Goal: Transaction & Acquisition: Book appointment/travel/reservation

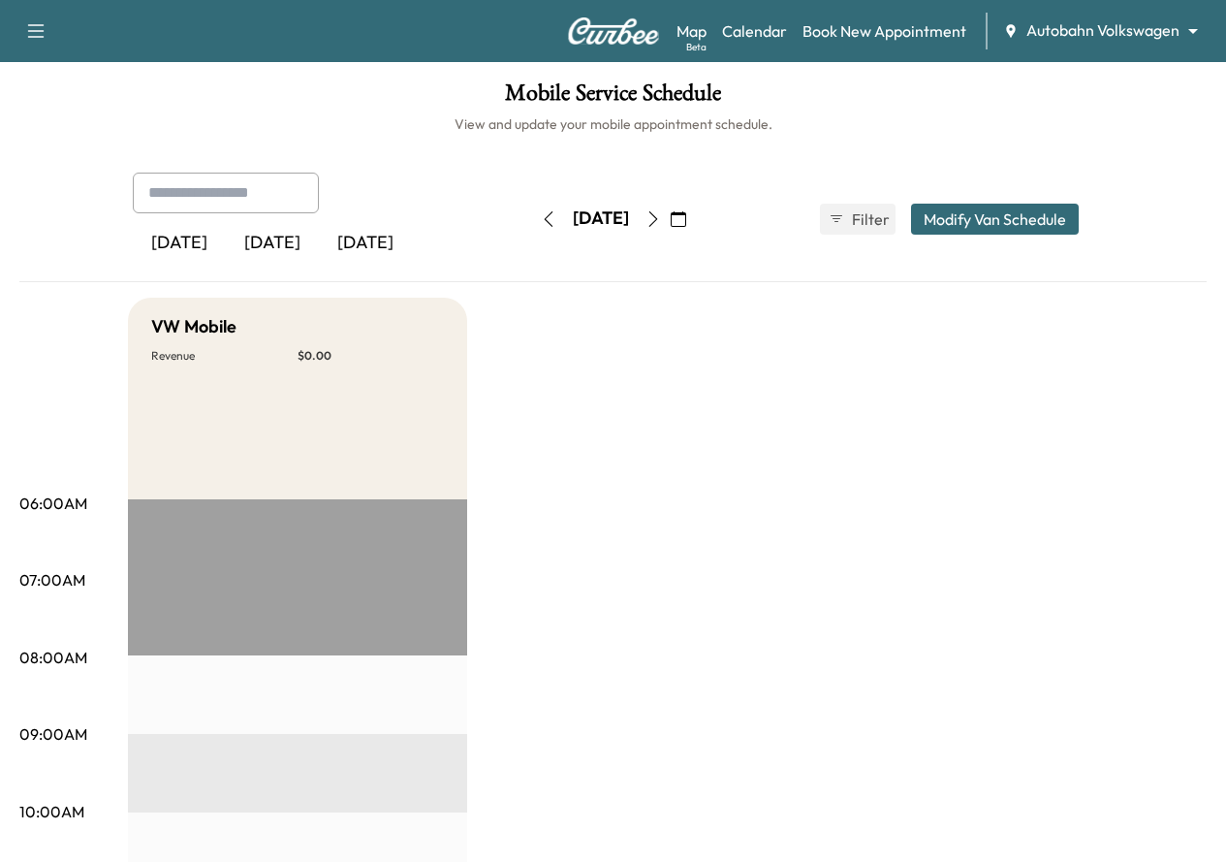
click at [686, 223] on icon "button" at bounding box center [679, 219] width 16 height 16
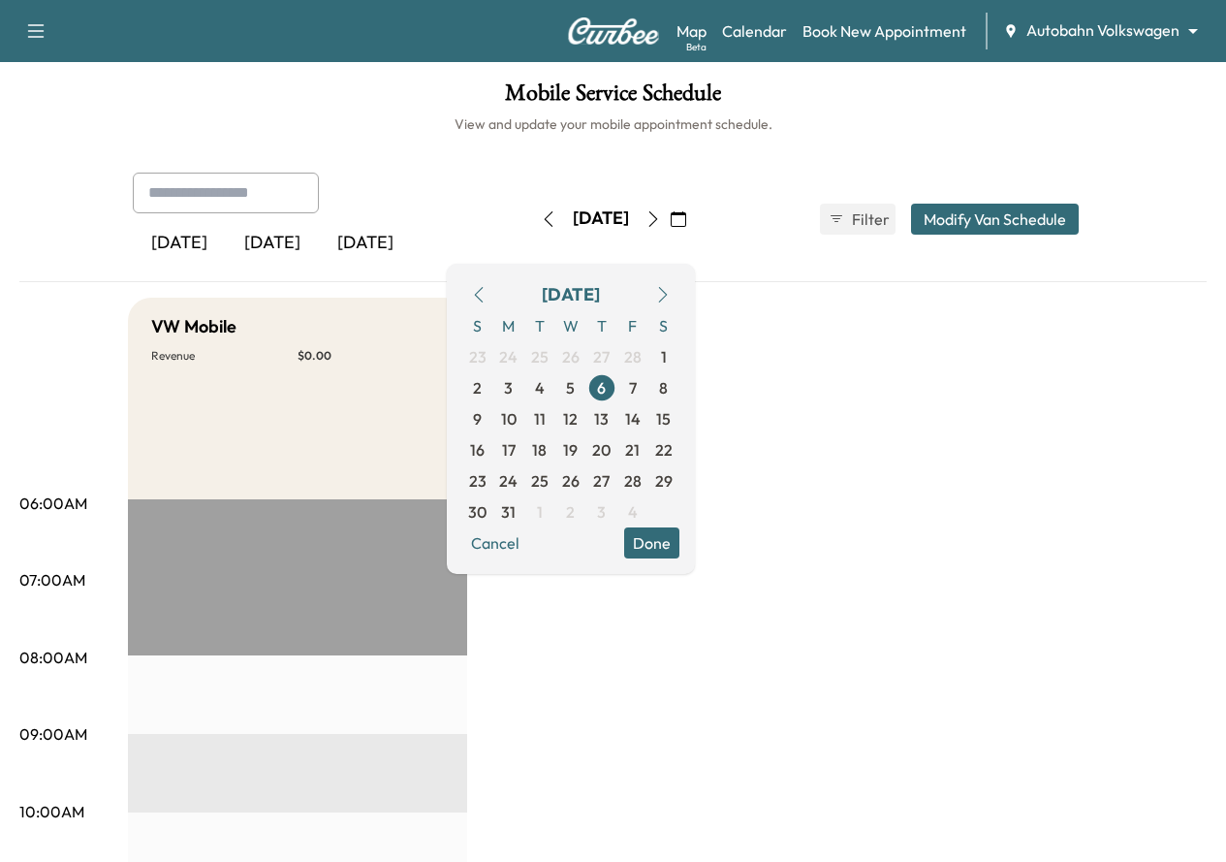
click at [679, 295] on button "button" at bounding box center [662, 294] width 33 height 31
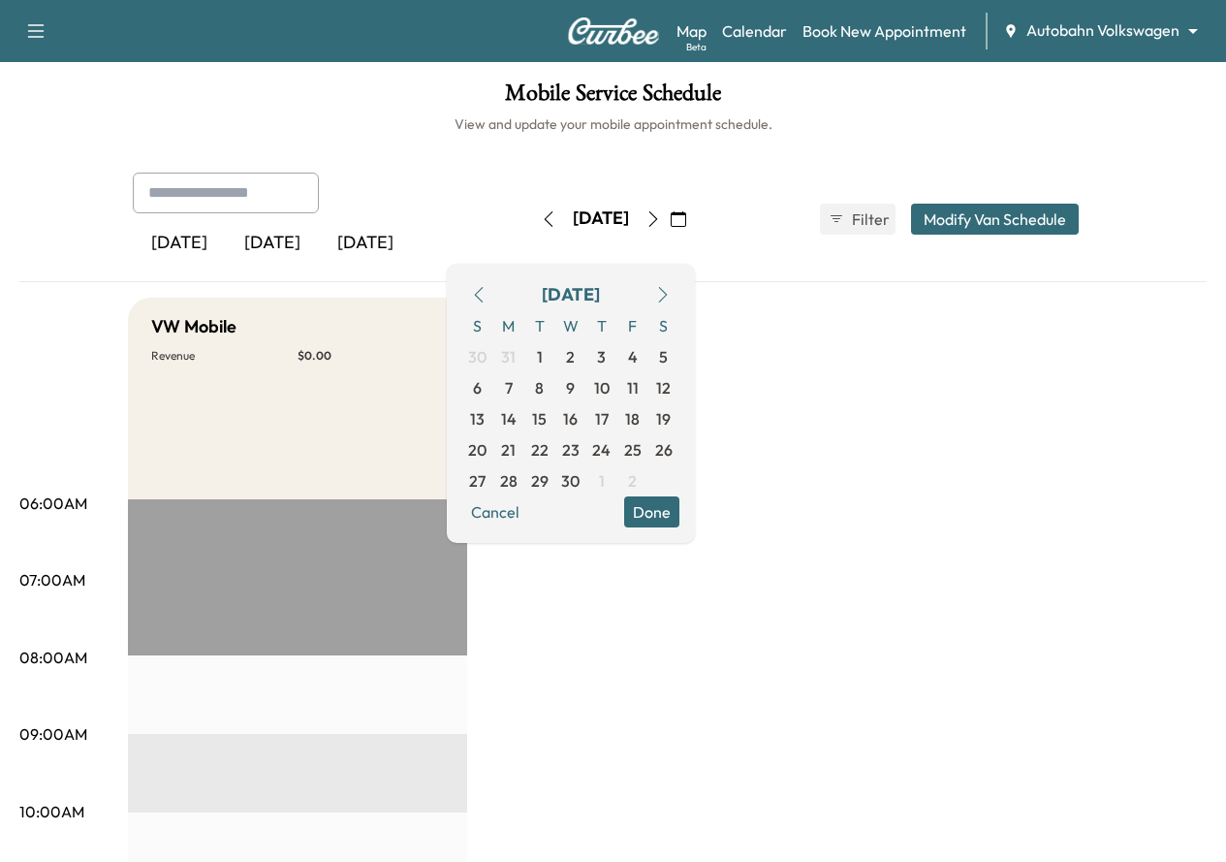
click at [679, 295] on button "button" at bounding box center [662, 294] width 33 height 31
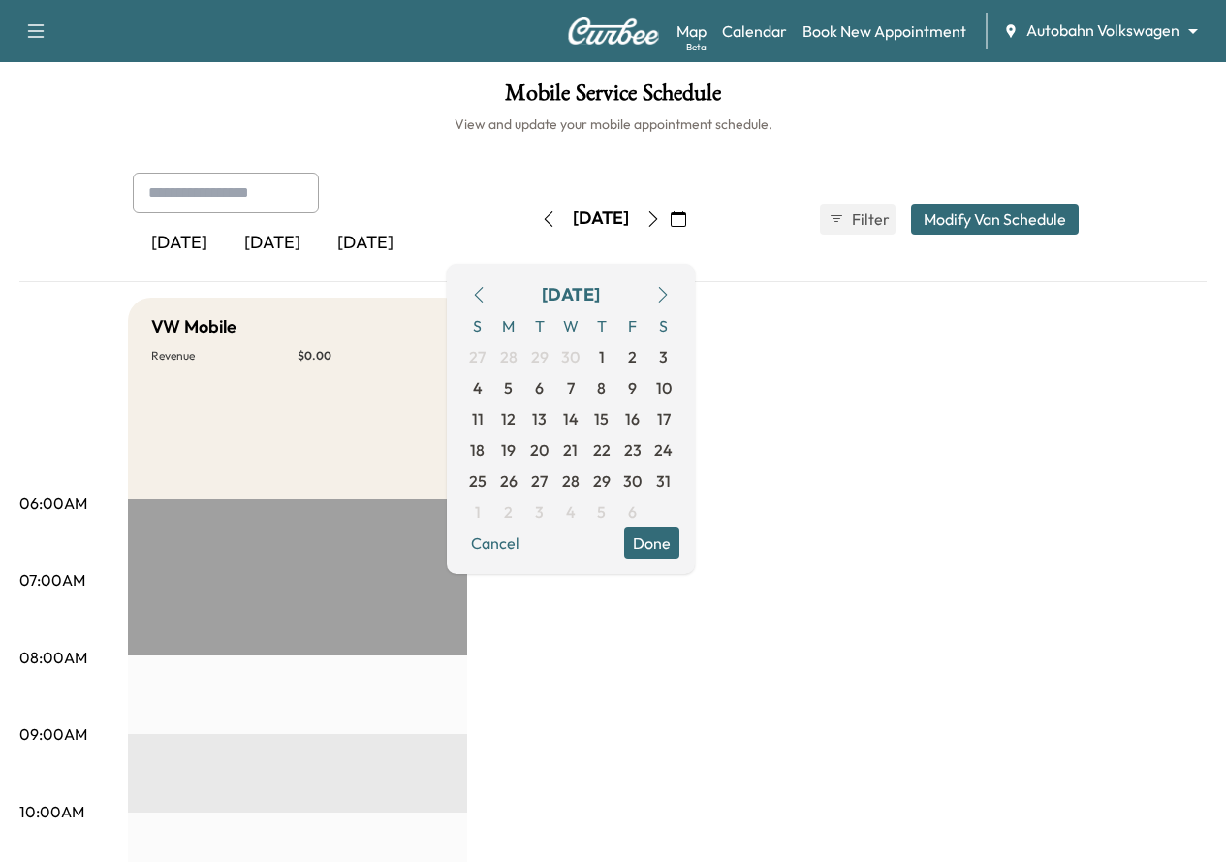
click at [679, 295] on button "button" at bounding box center [662, 294] width 33 height 31
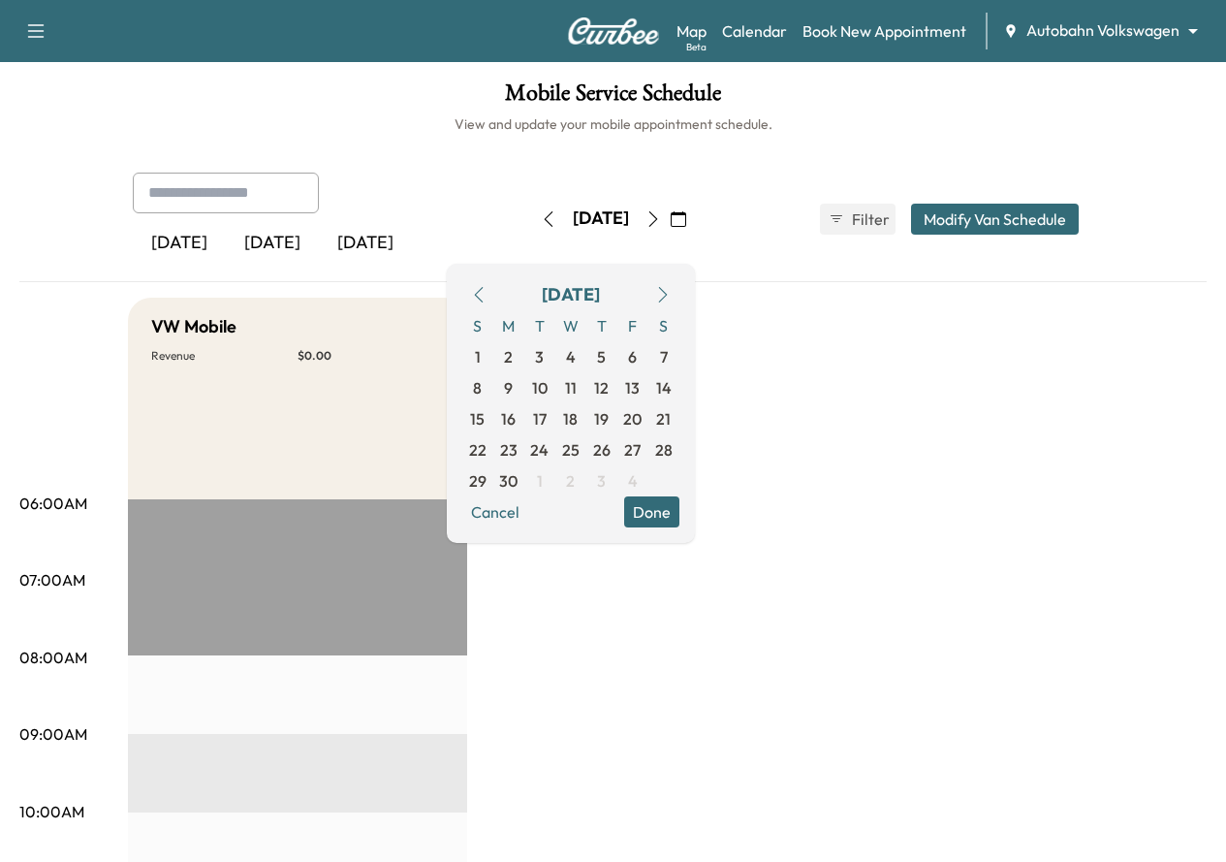
click at [679, 295] on button "button" at bounding box center [662, 294] width 33 height 31
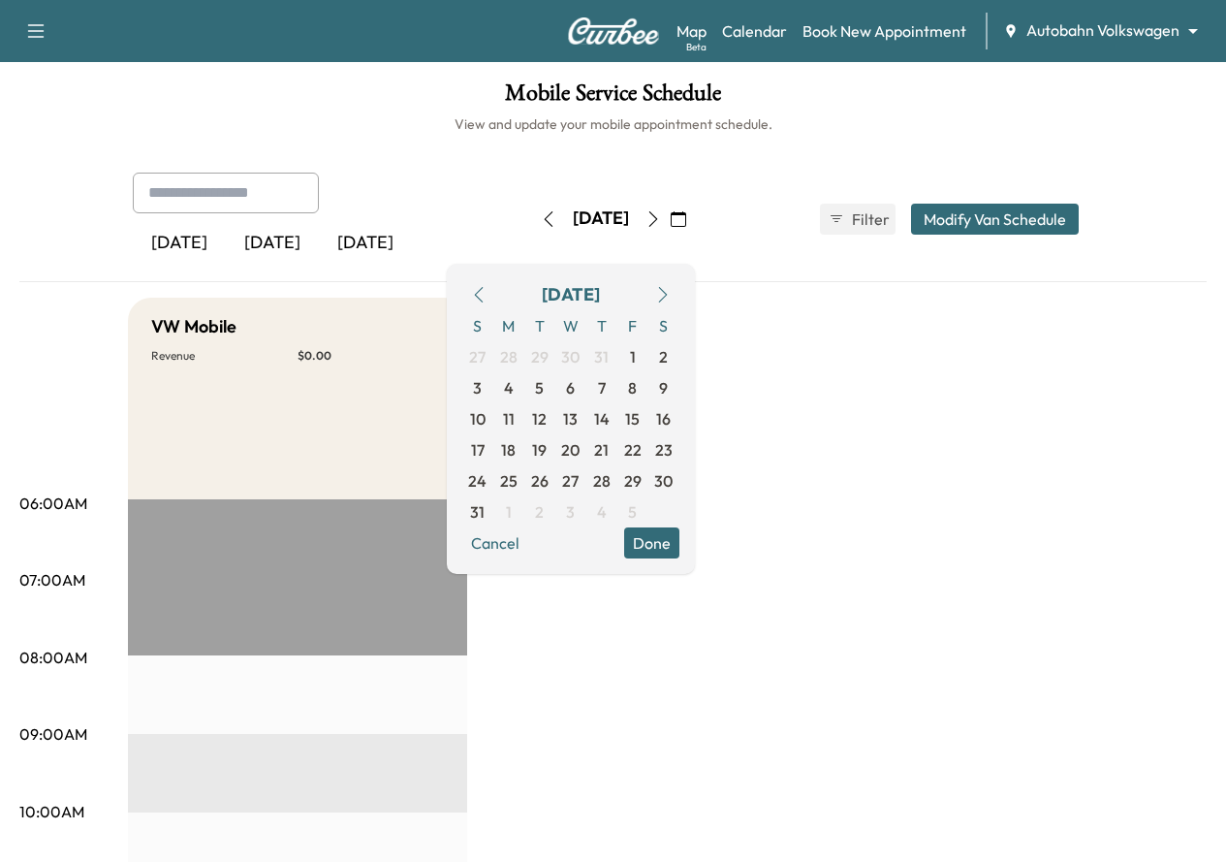
click at [679, 295] on button "button" at bounding box center [662, 294] width 33 height 31
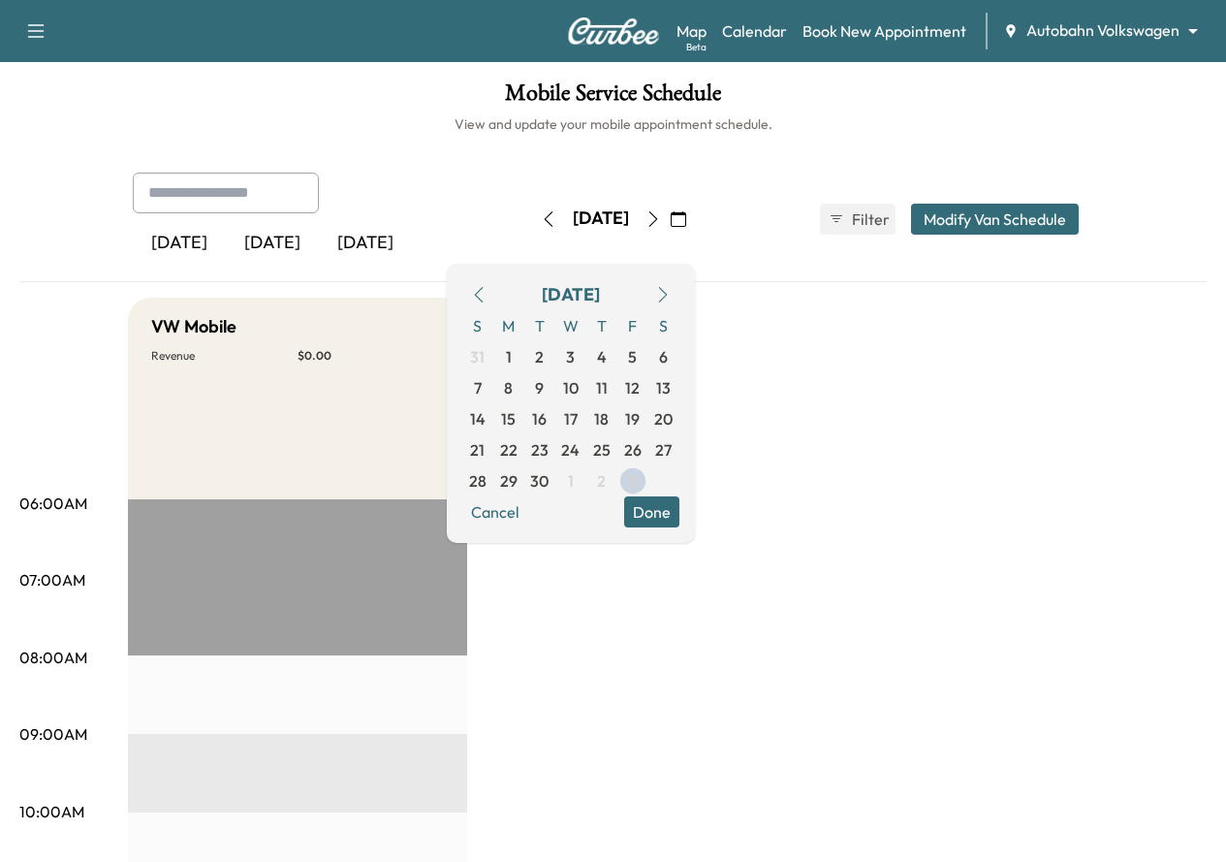
click at [679, 295] on button "button" at bounding box center [662, 294] width 33 height 31
click at [513, 389] on span "6" at bounding box center [508, 387] width 9 height 23
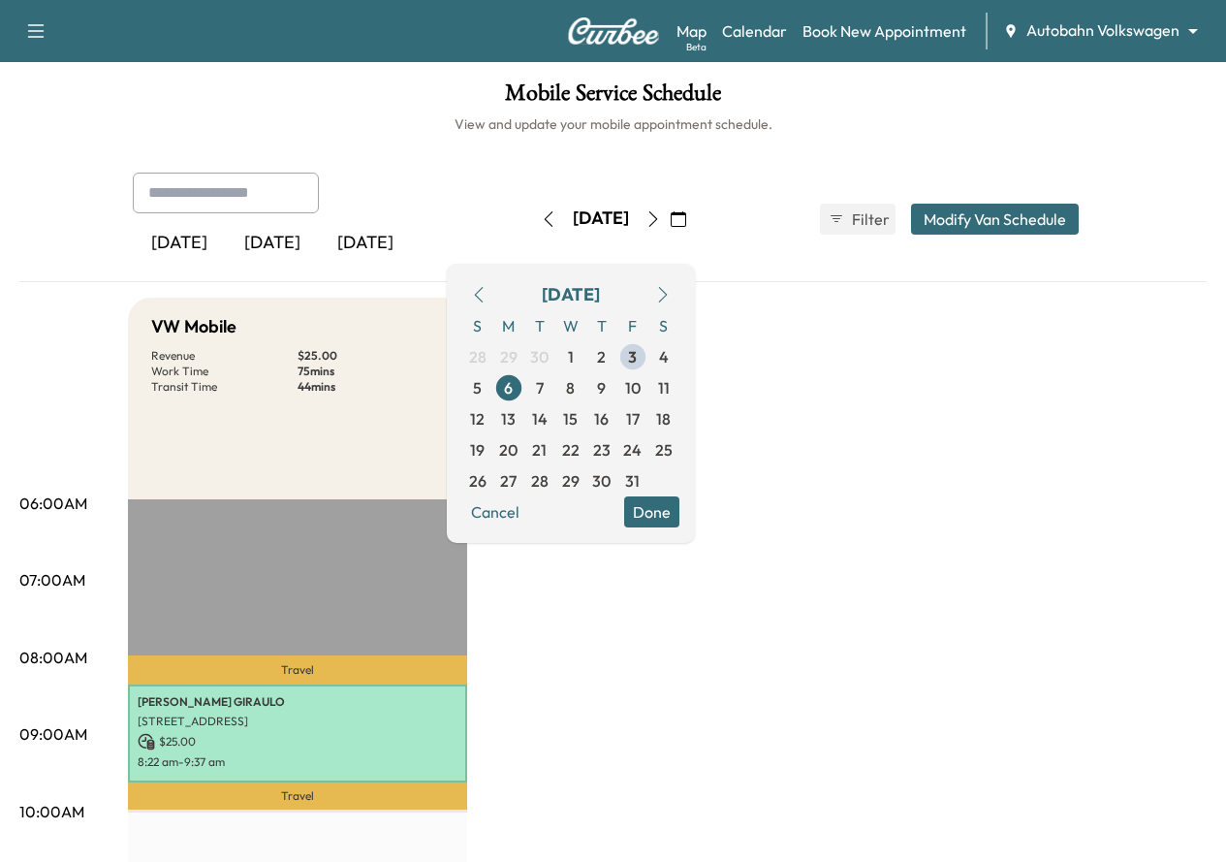
click at [679, 504] on button "Done" at bounding box center [651, 511] width 55 height 31
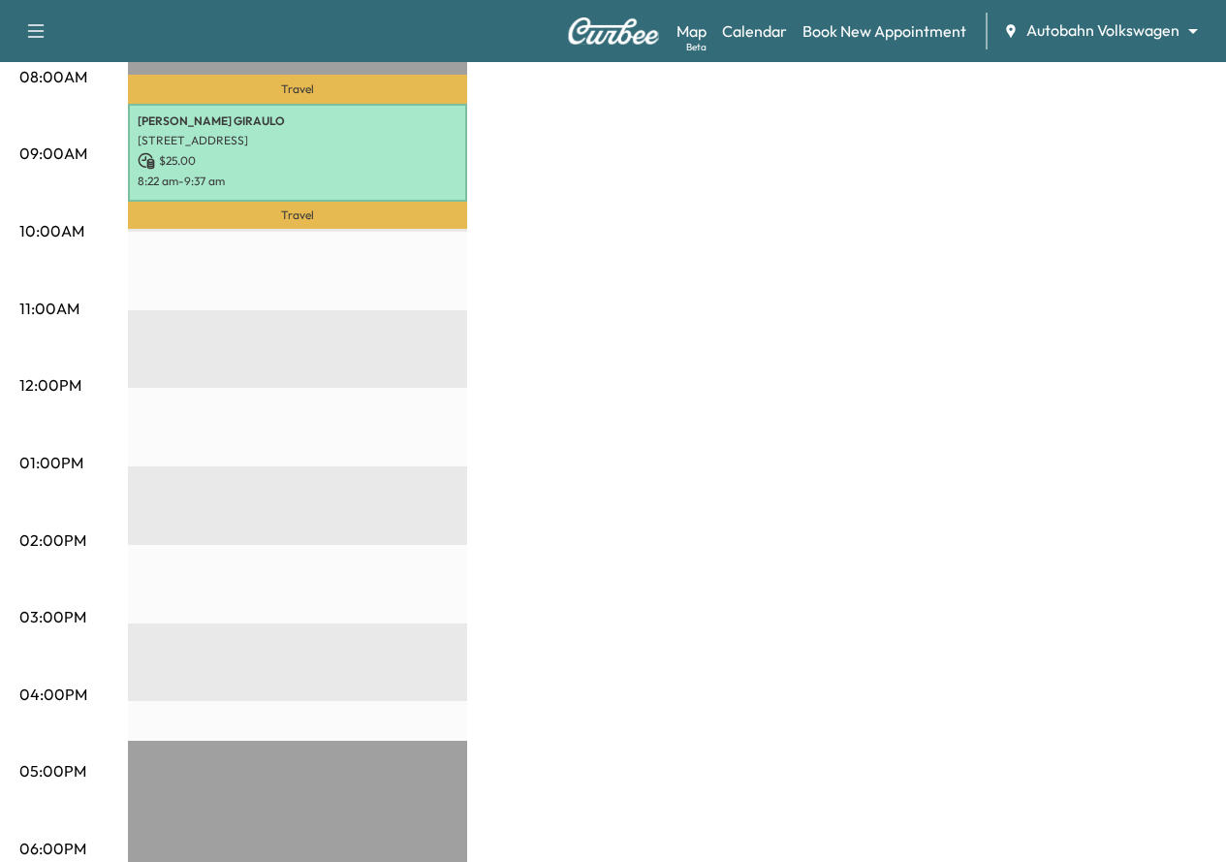
scroll to position [581, 0]
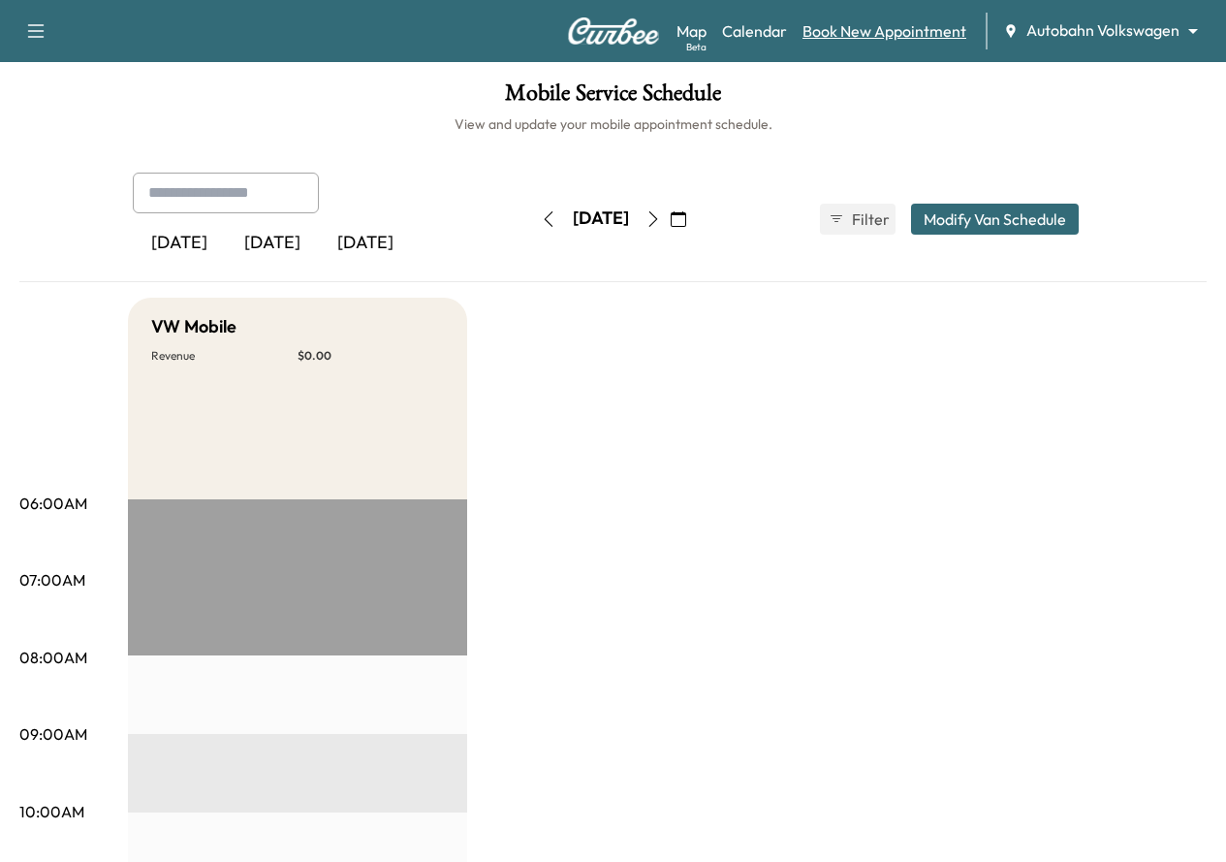
click at [854, 34] on link "Book New Appointment" at bounding box center [884, 30] width 164 height 23
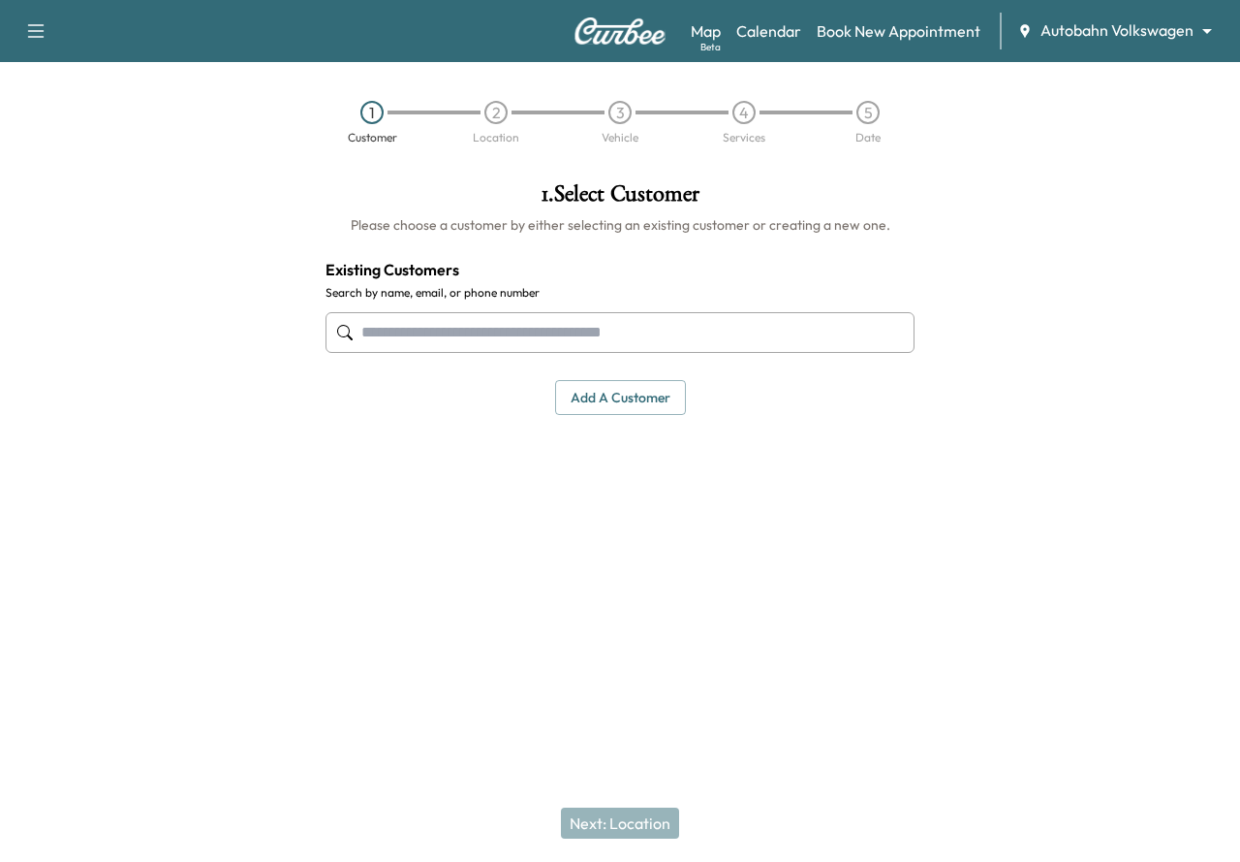
click at [514, 316] on input "text" at bounding box center [620, 332] width 589 height 41
paste input "**********"
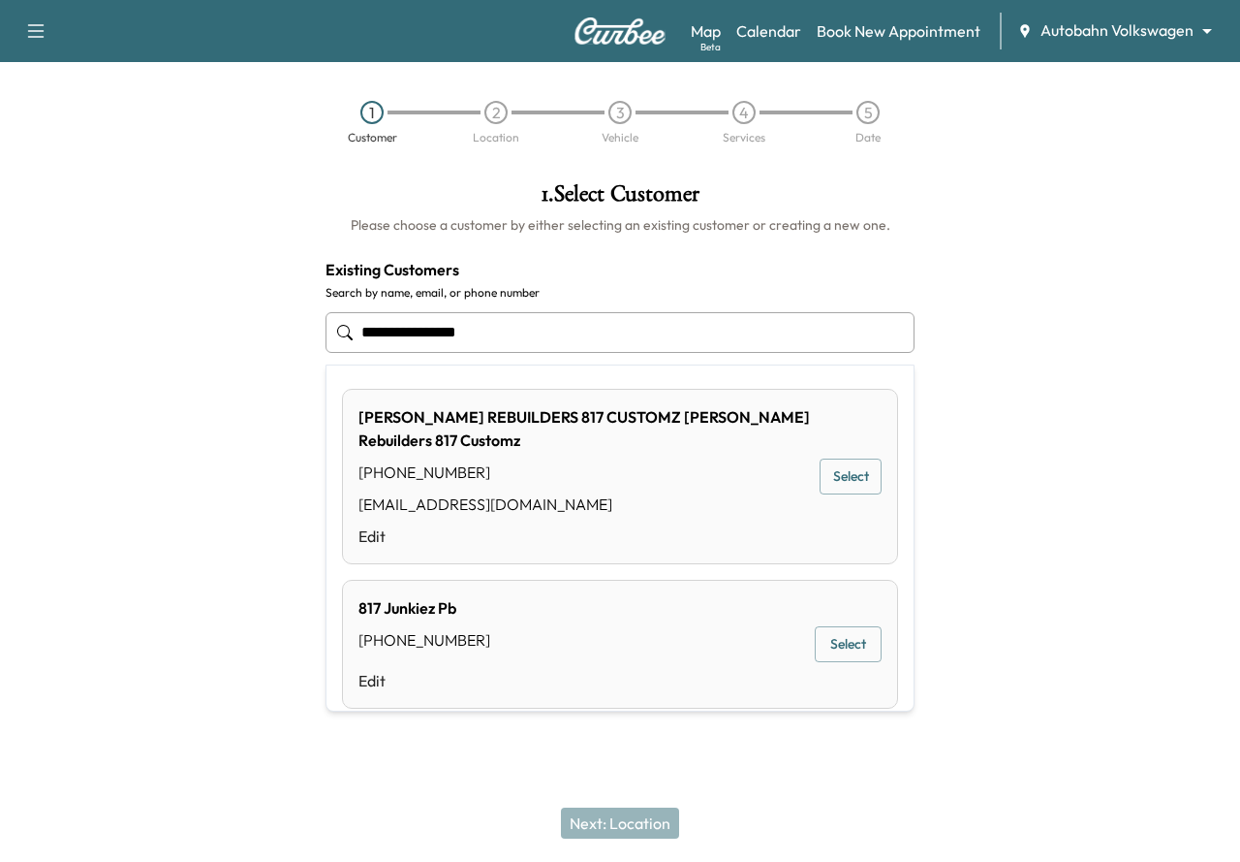
click at [436, 335] on input "**********" at bounding box center [620, 332] width 589 height 41
click at [395, 339] on input "**********" at bounding box center [620, 332] width 589 height 41
click at [367, 338] on input "**********" at bounding box center [620, 332] width 589 height 41
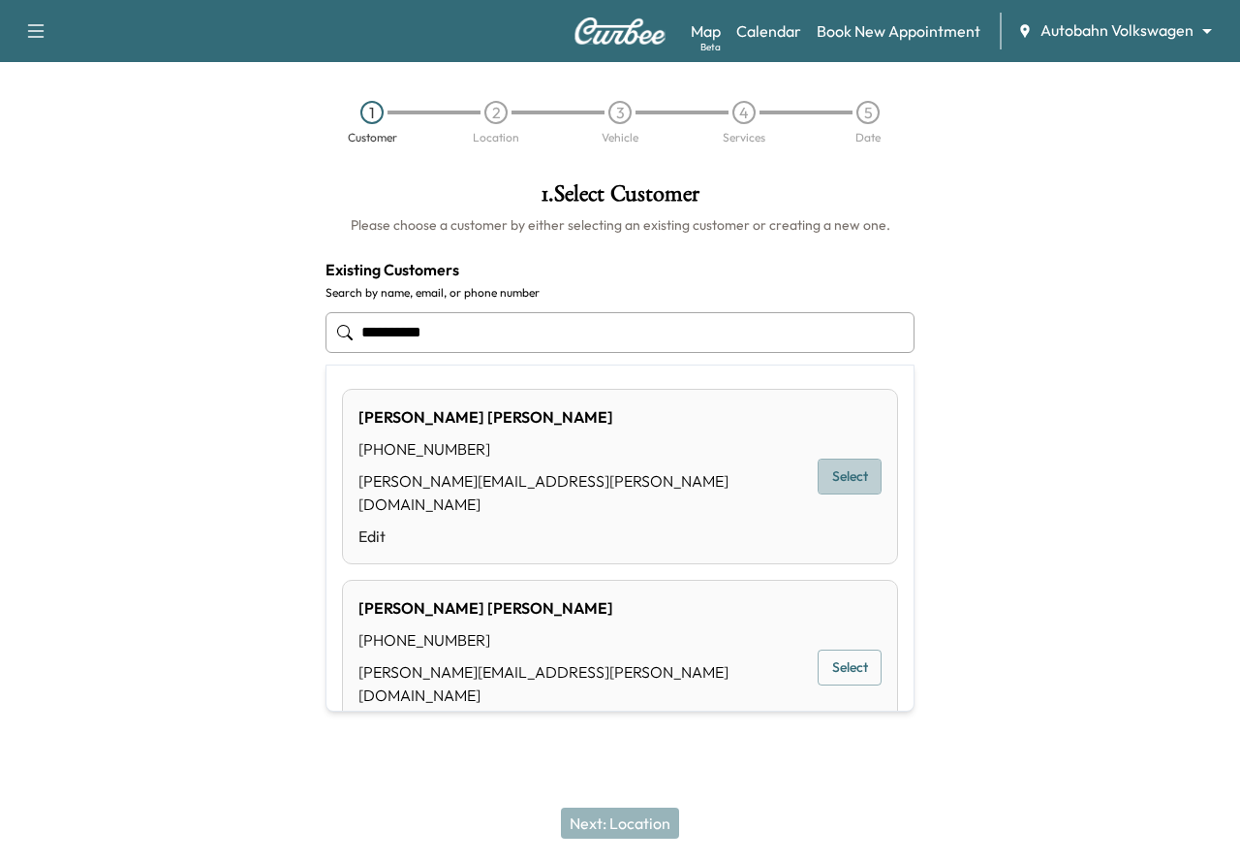
click at [818, 467] on button "Select" at bounding box center [850, 476] width 64 height 36
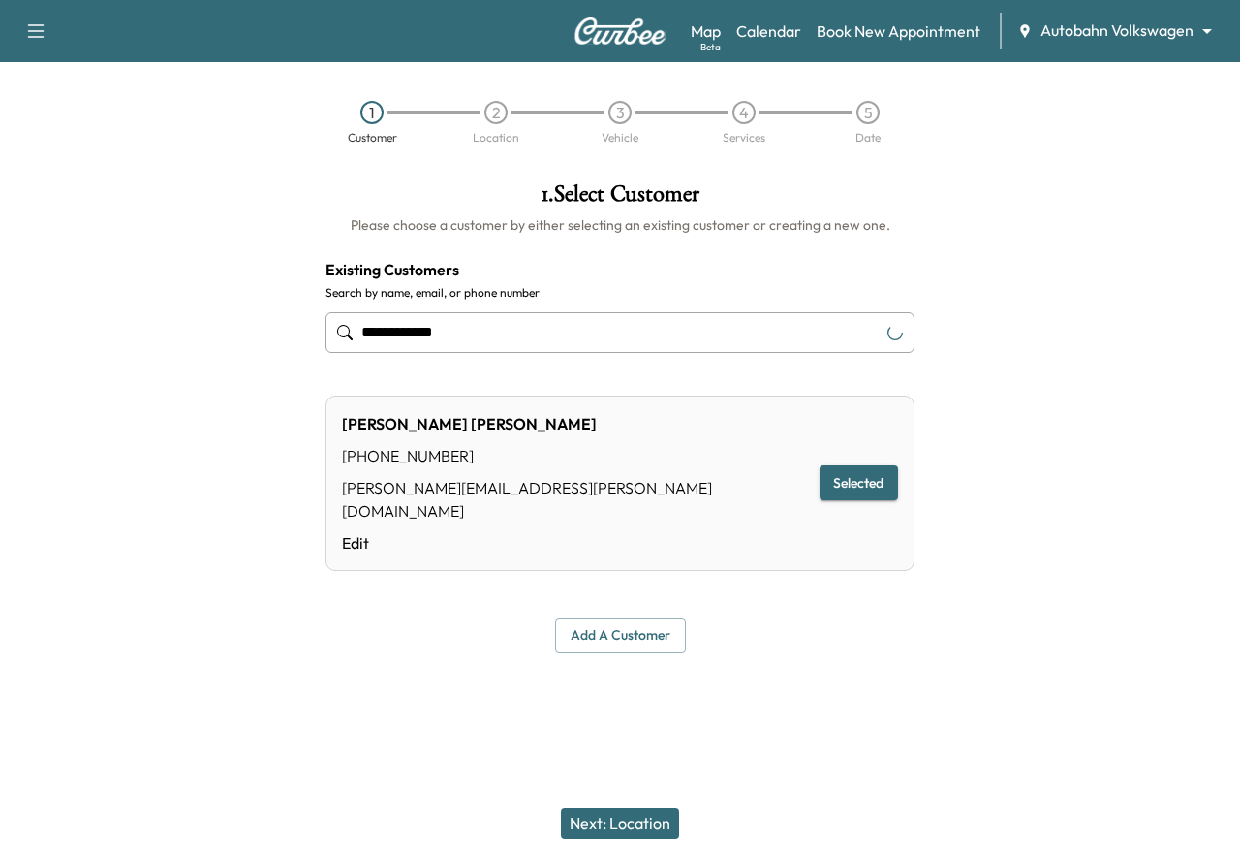
type input "**********"
click at [615, 821] on button "Next: Location" at bounding box center [620, 822] width 118 height 31
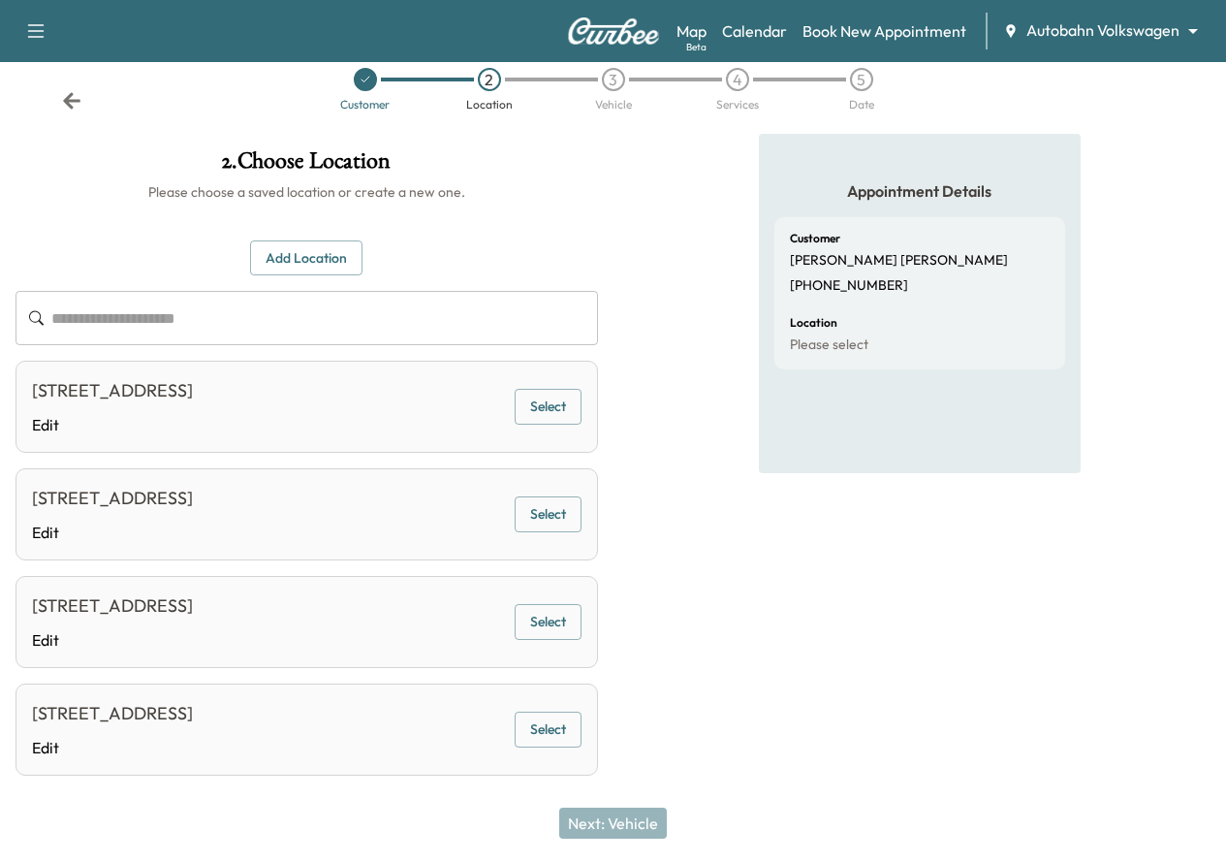
scroll to position [32, 0]
click at [362, 258] on button "Add Location" at bounding box center [306, 259] width 112 height 36
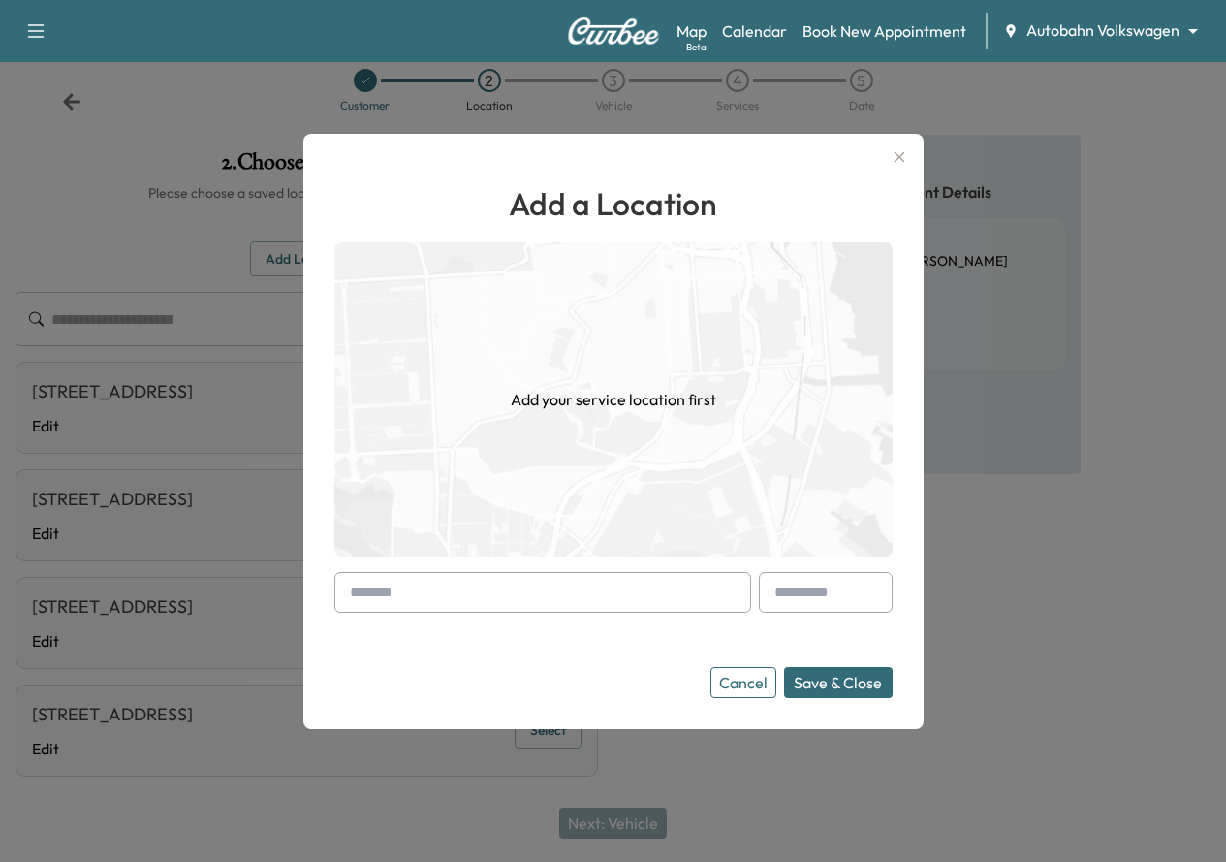
click at [403, 595] on input "text" at bounding box center [542, 592] width 417 height 41
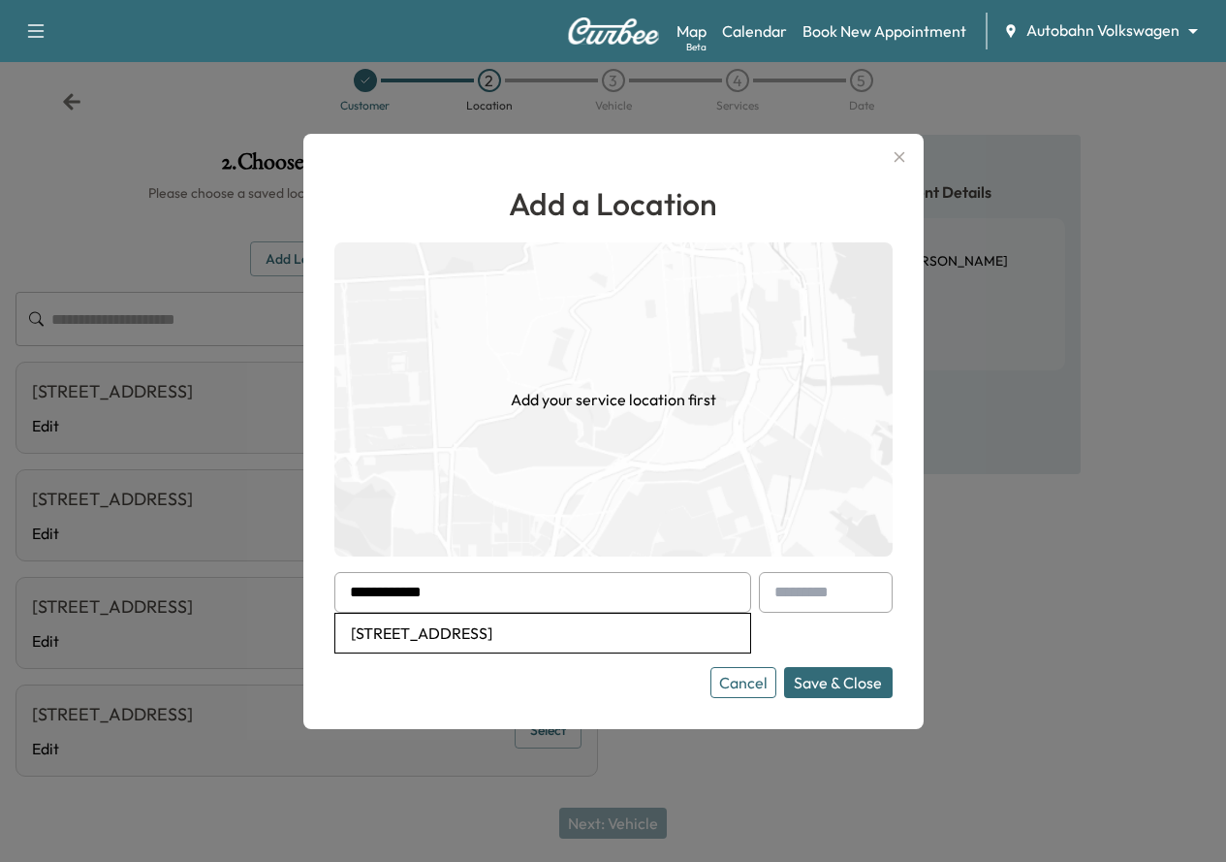
click at [602, 639] on li "1000 Cropout Way, Haslet, TX, USA" at bounding box center [542, 632] width 415 height 39
type input "**********"
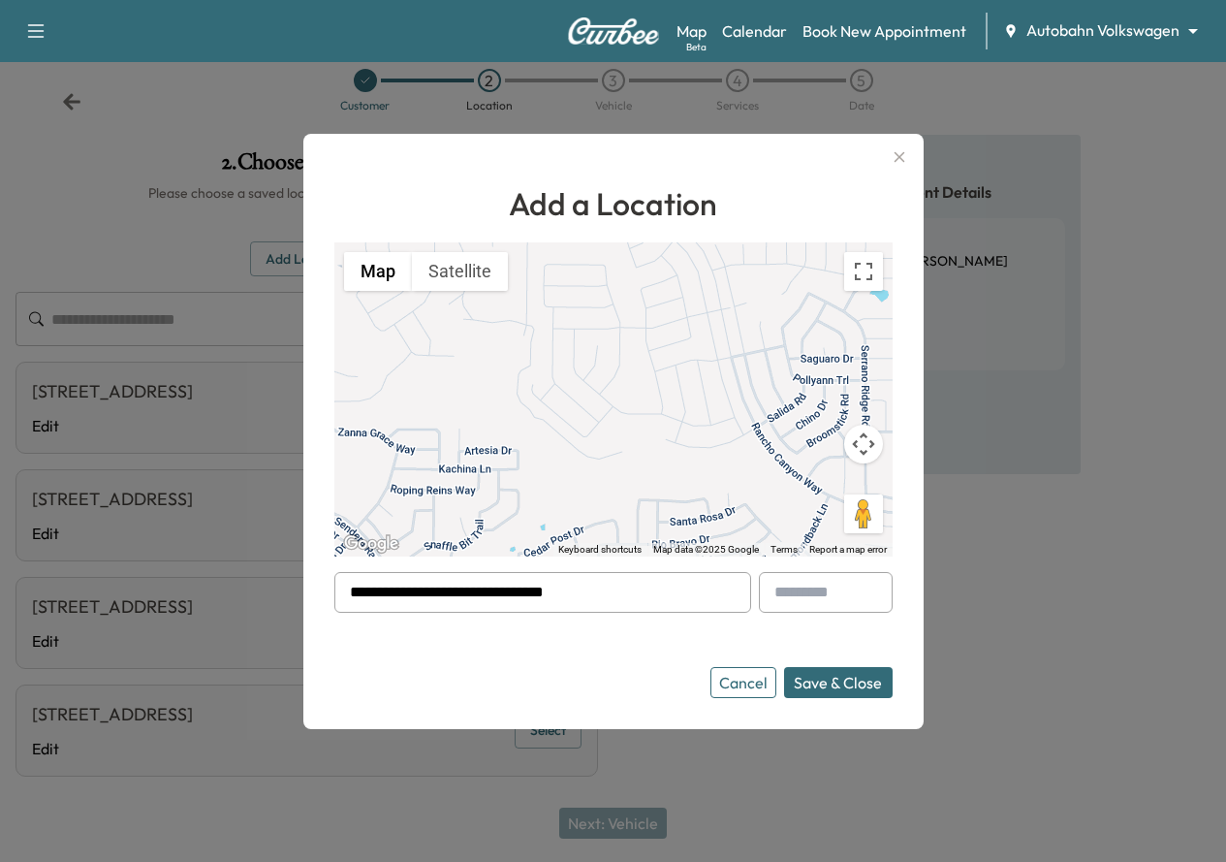
click at [839, 678] on button "Save & Close" at bounding box center [838, 682] width 109 height 31
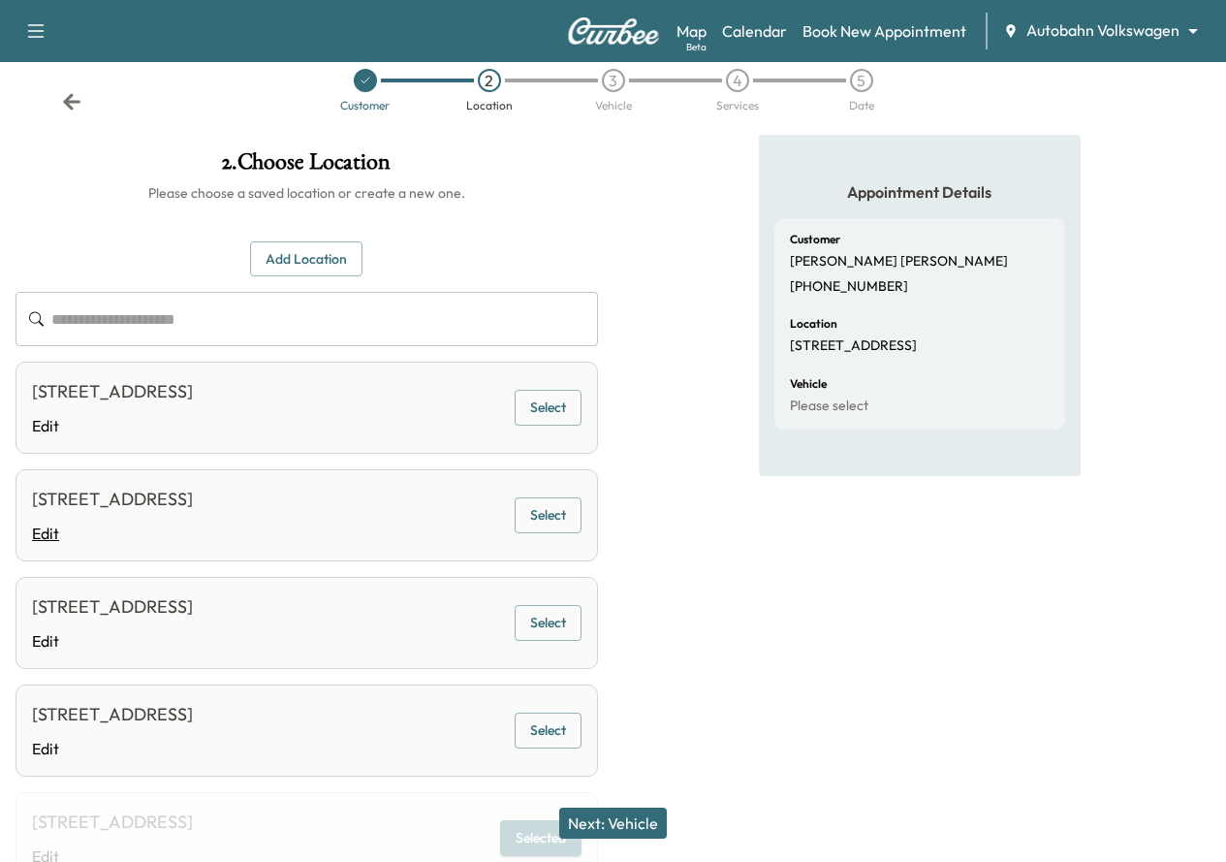
scroll to position [360, 0]
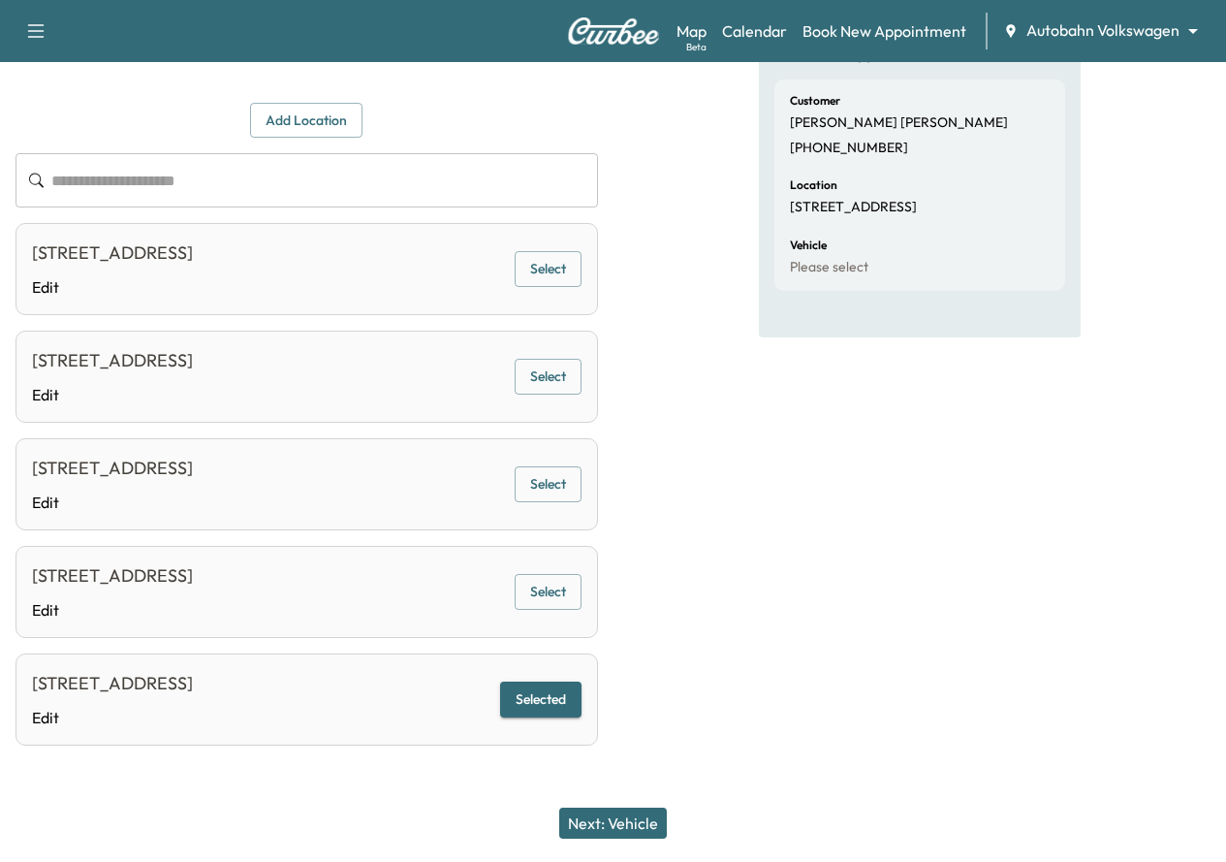
click at [626, 824] on button "Next: Vehicle" at bounding box center [613, 822] width 108 height 31
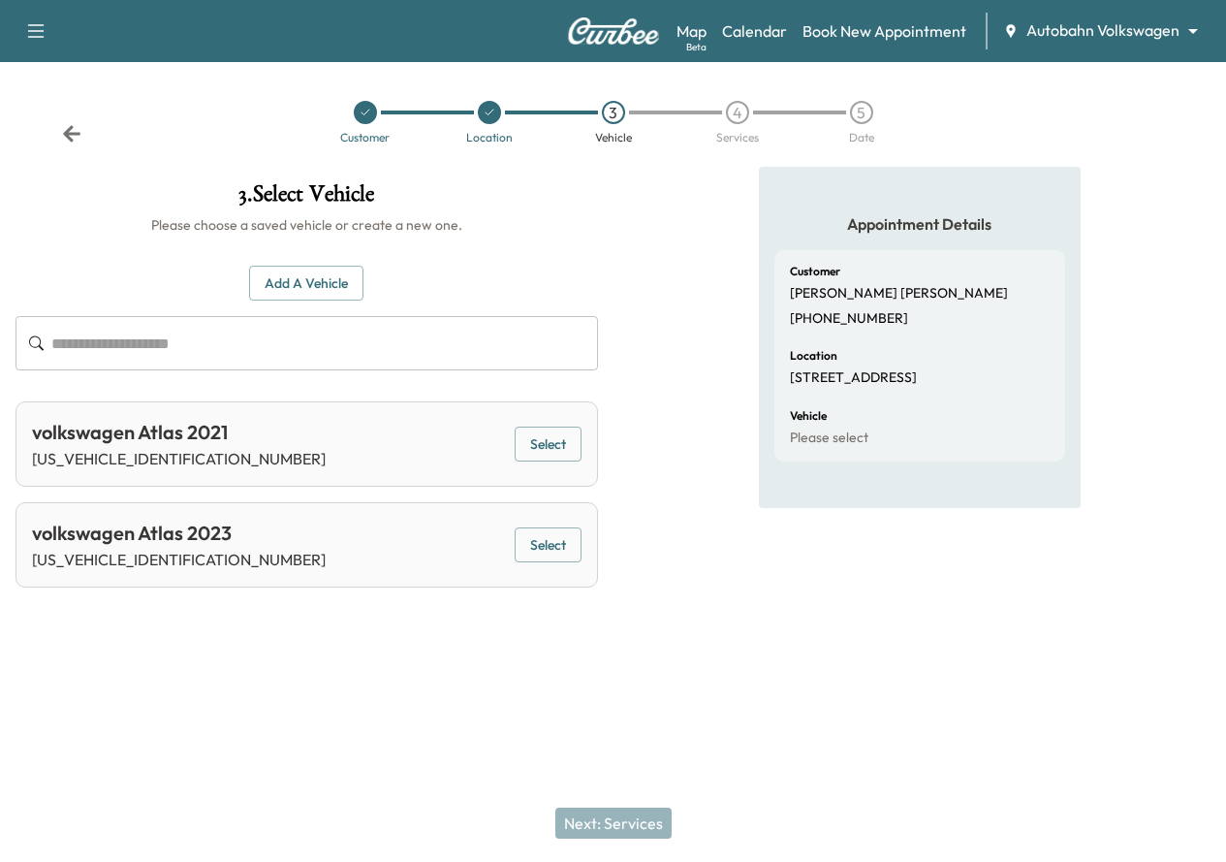
scroll to position [0, 0]
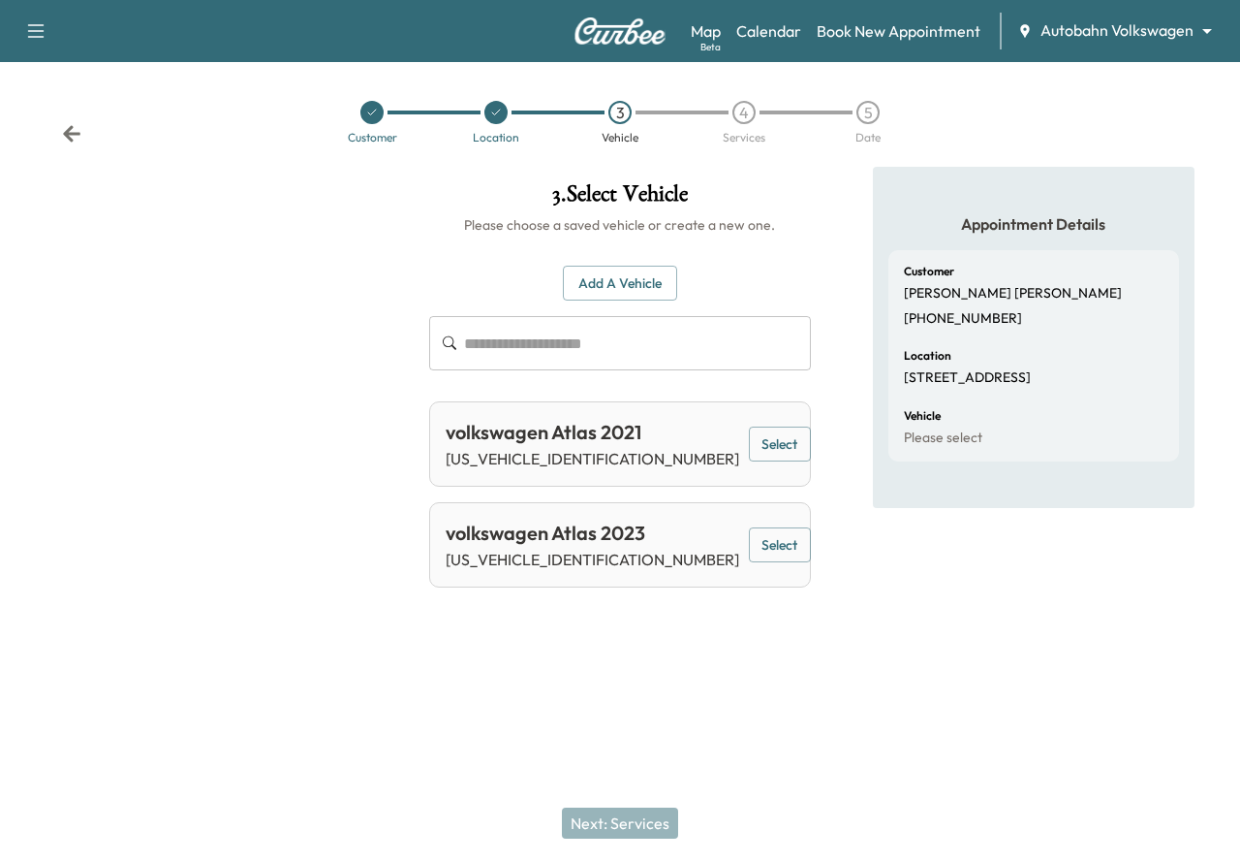
click at [749, 544] on button "Select" at bounding box center [780, 545] width 62 height 36
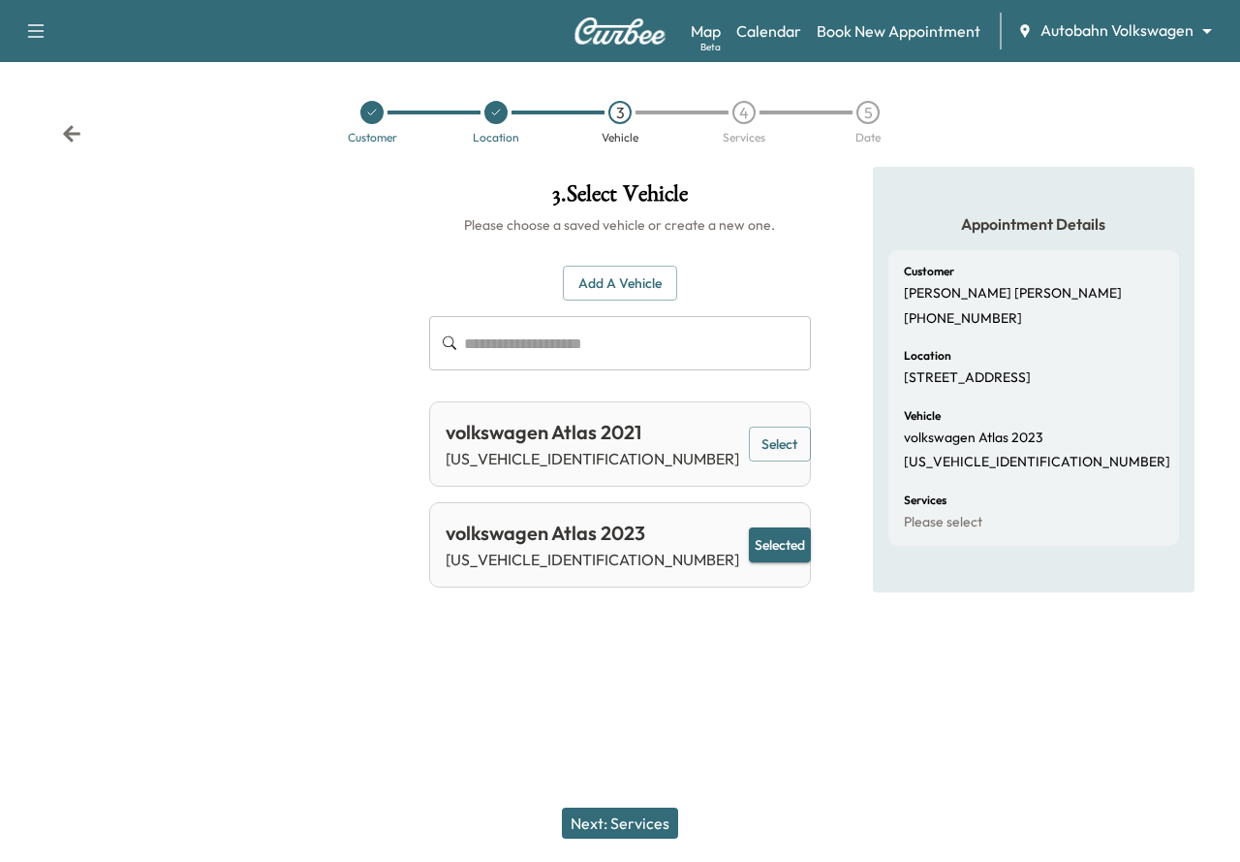
click at [592, 816] on button "Next: Services" at bounding box center [620, 822] width 116 height 31
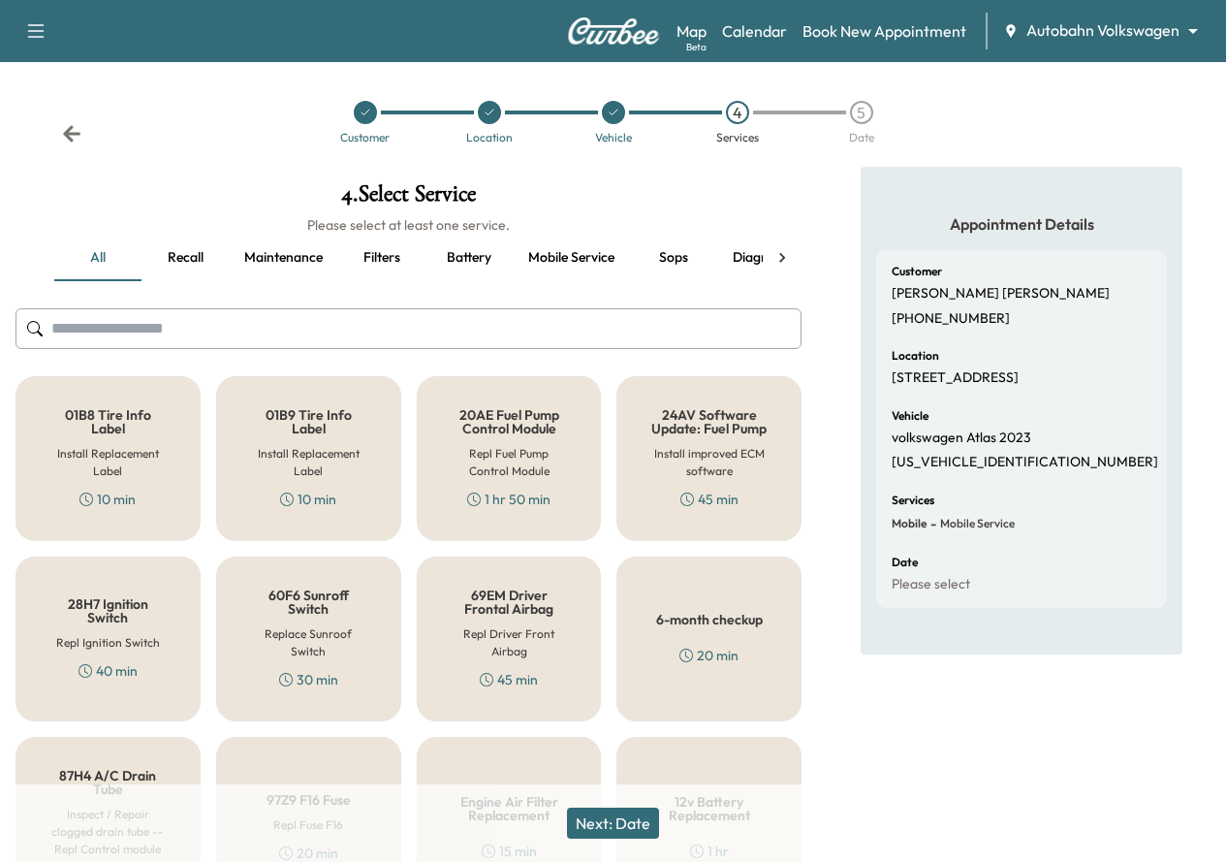
click at [271, 343] on input "text" at bounding box center [409, 328] width 786 height 41
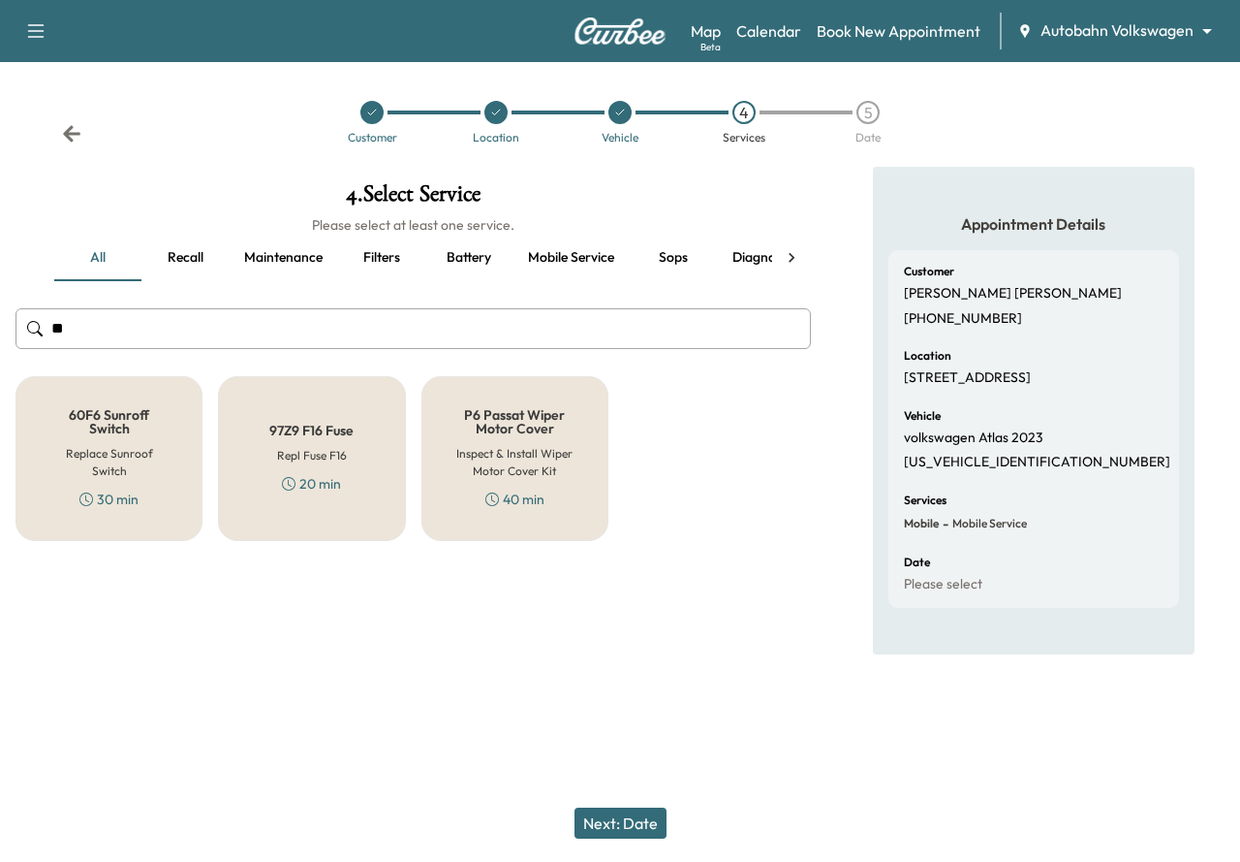
type input "*"
click at [204, 263] on button "Recall" at bounding box center [184, 258] width 87 height 47
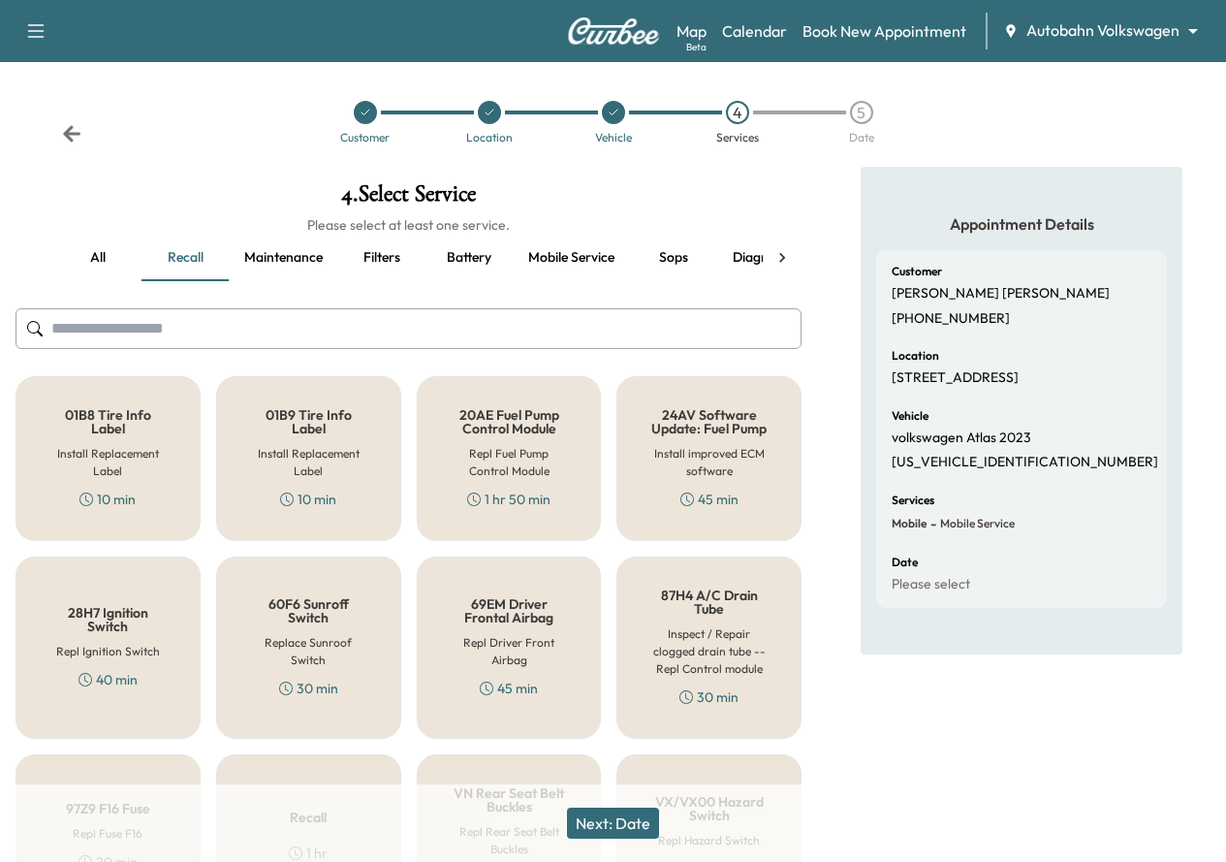
click at [784, 257] on icon at bounding box center [782, 257] width 6 height 10
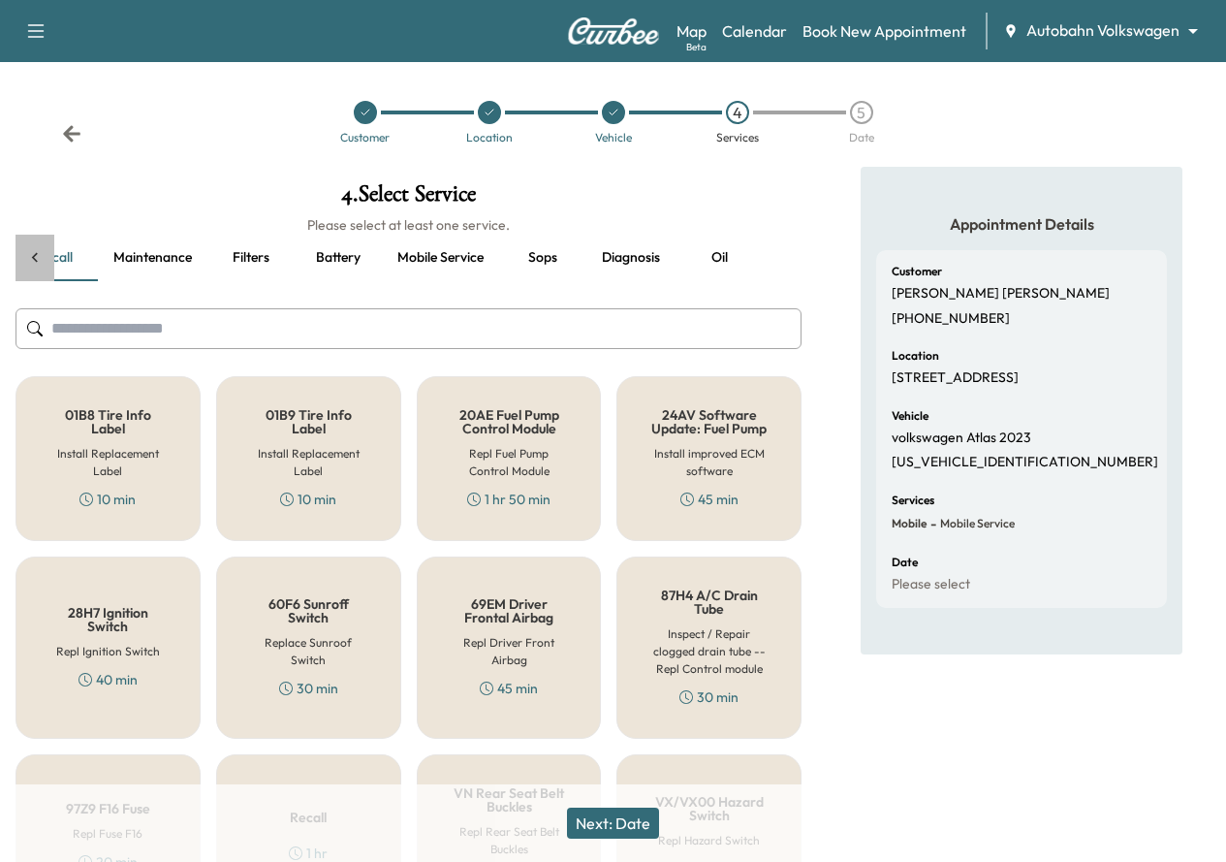
click at [36, 263] on icon at bounding box center [34, 257] width 19 height 19
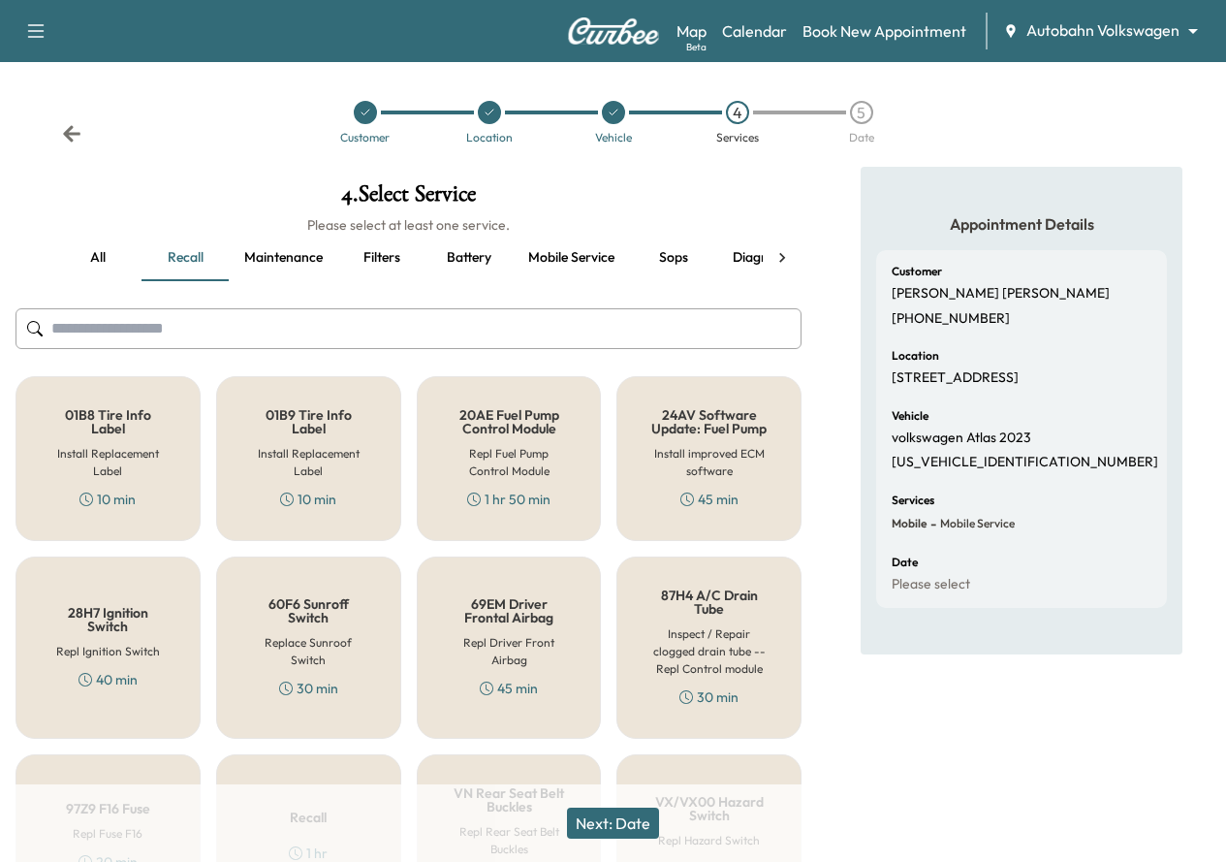
click at [623, 824] on button "Next: Date" at bounding box center [613, 822] width 92 height 31
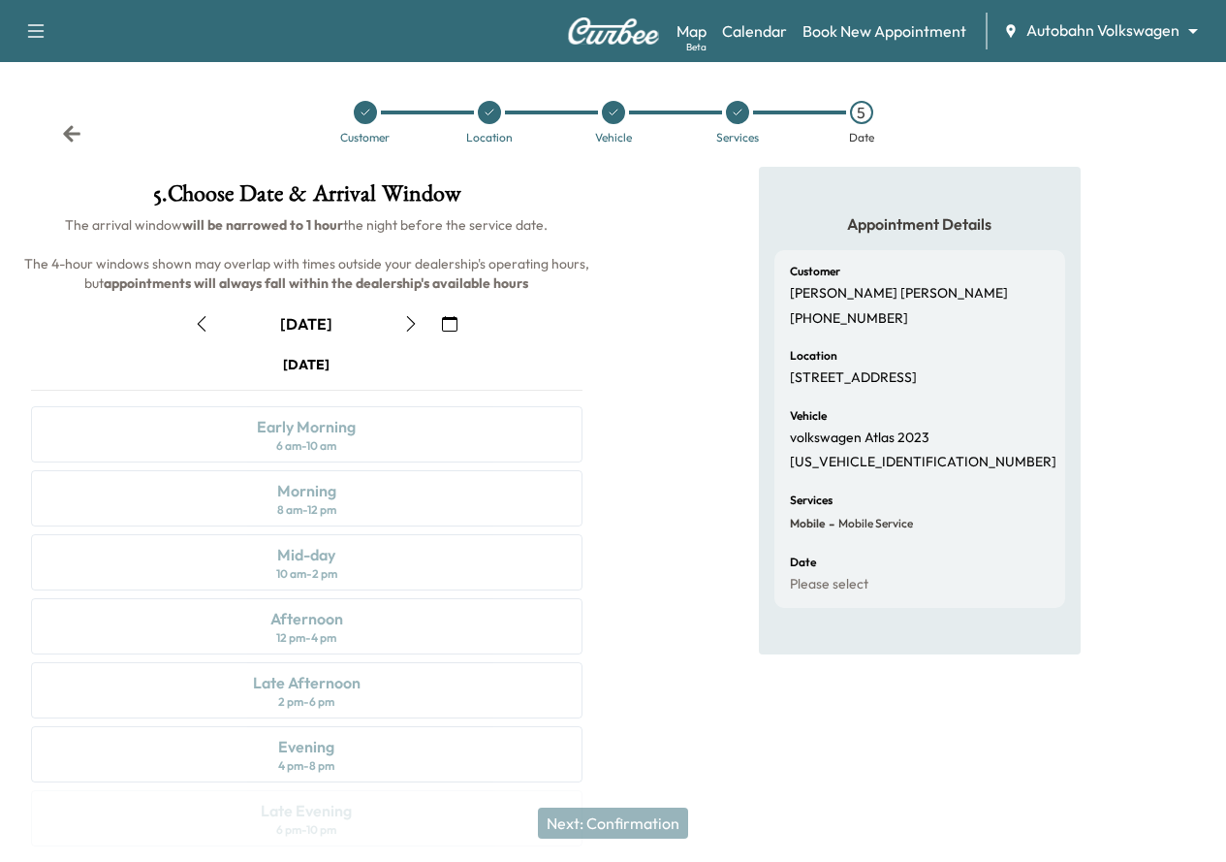
click at [416, 331] on icon "button" at bounding box center [411, 324] width 9 height 16
click at [419, 331] on icon "button" at bounding box center [411, 324] width 16 height 16
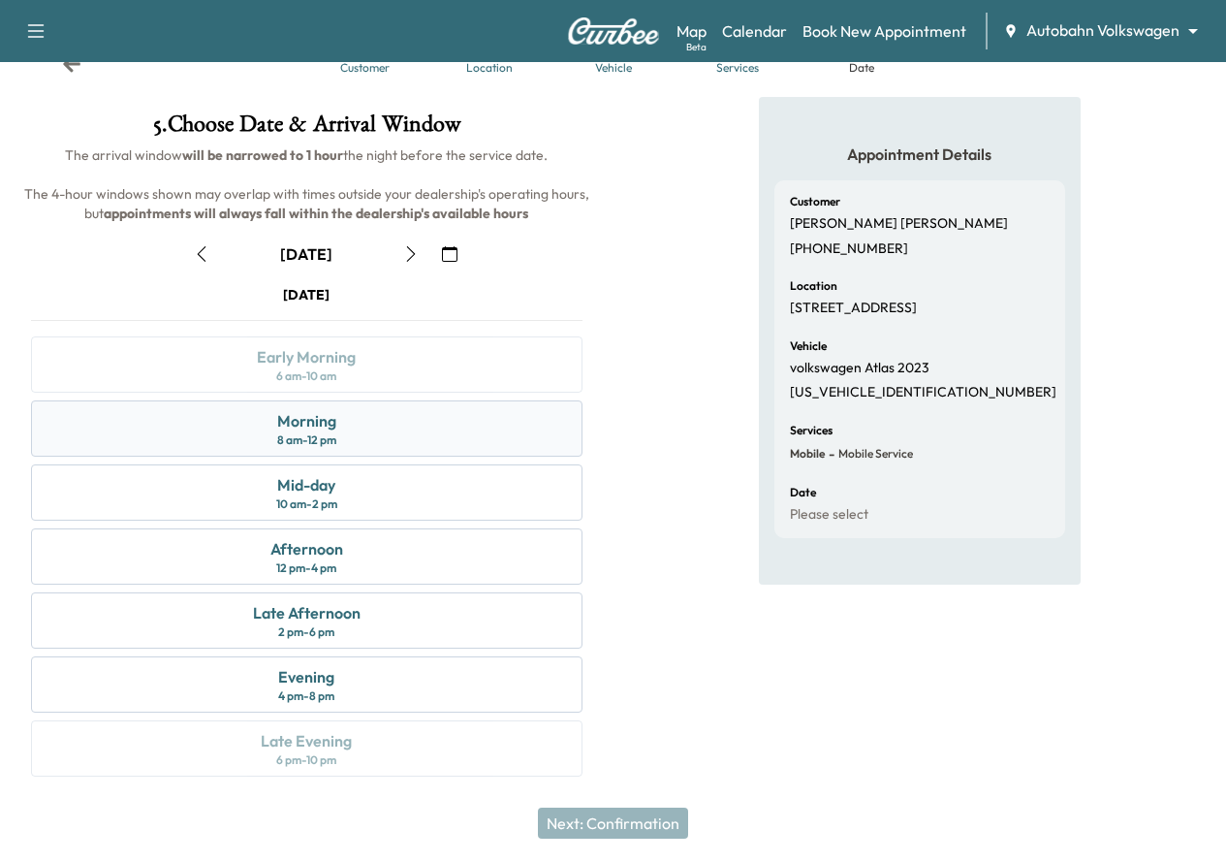
scroll to position [109, 0]
click at [419, 246] on icon "button" at bounding box center [411, 254] width 16 height 16
click at [337, 496] on div "10 am - 2 pm" at bounding box center [306, 504] width 61 height 16
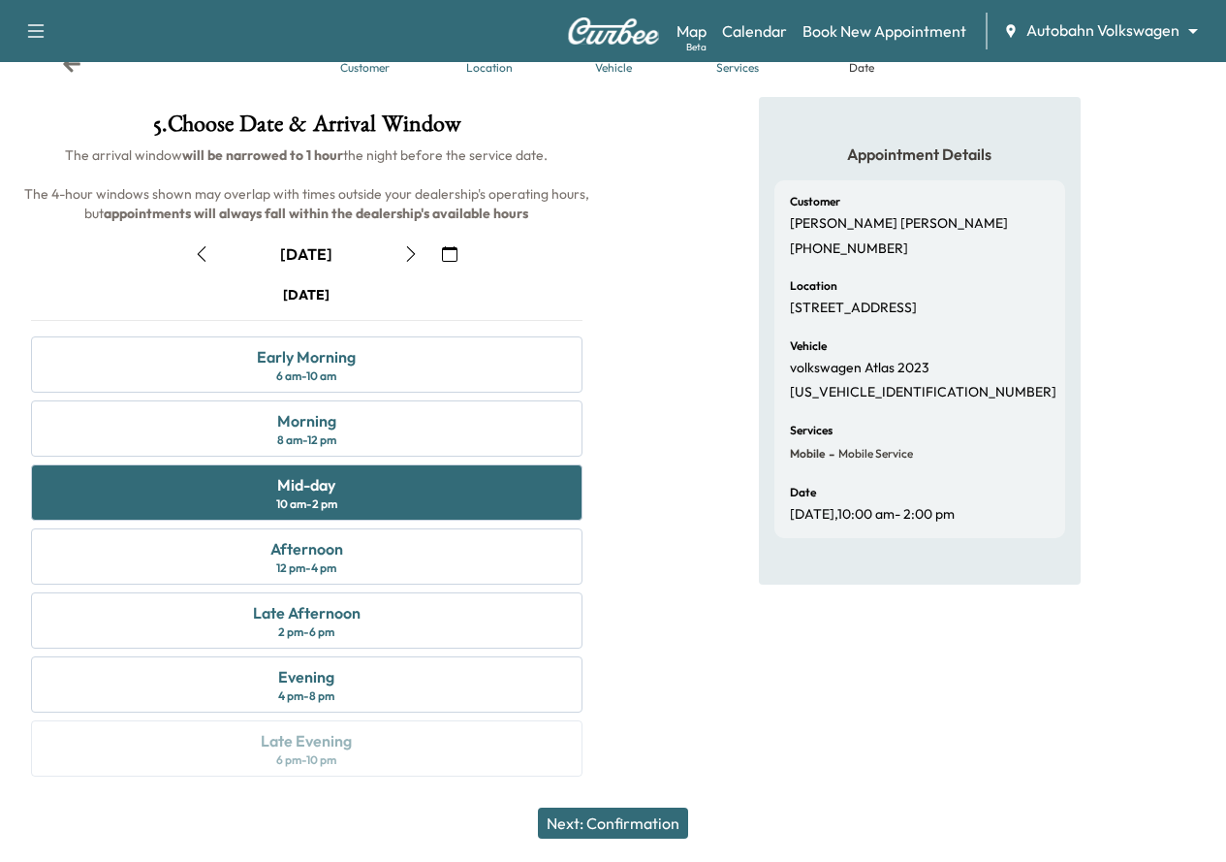
click at [659, 826] on button "Next: Confirmation" at bounding box center [613, 822] width 150 height 31
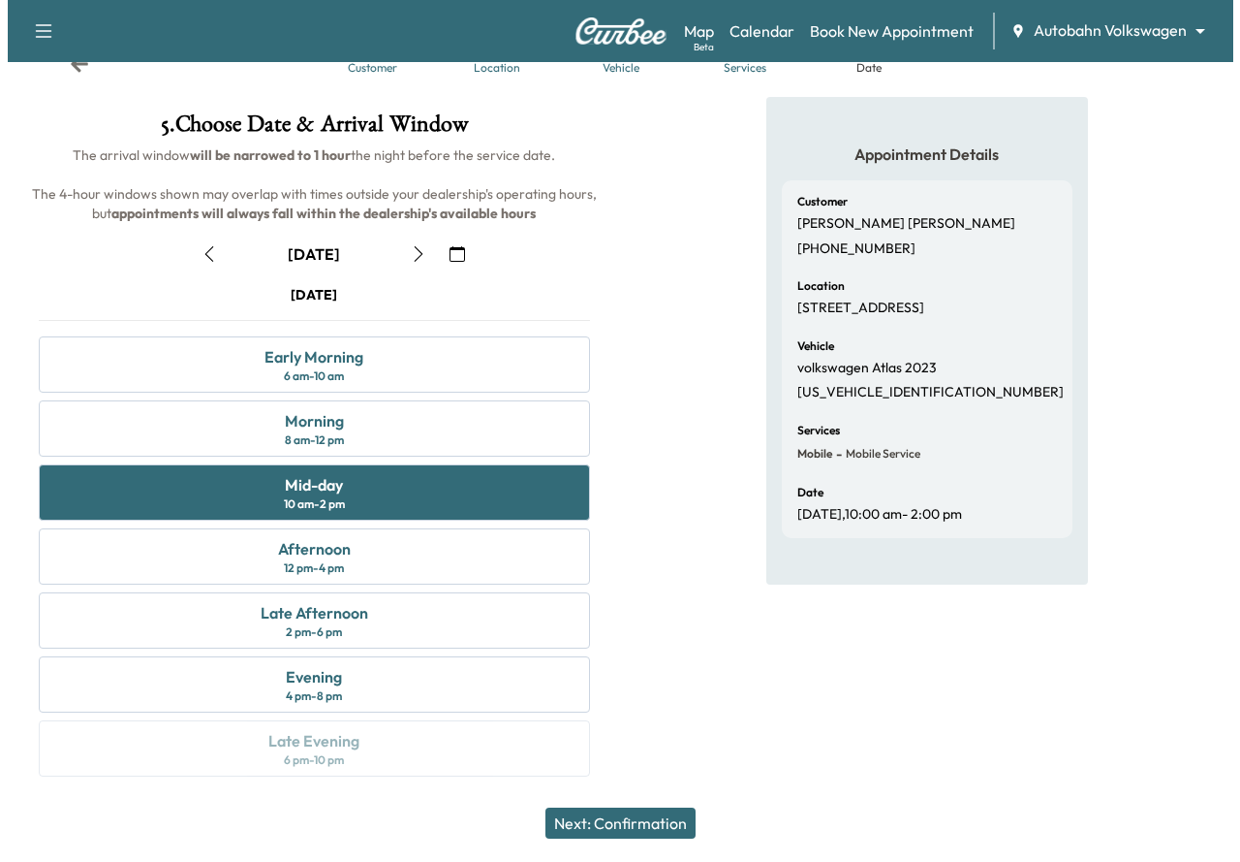
scroll to position [0, 0]
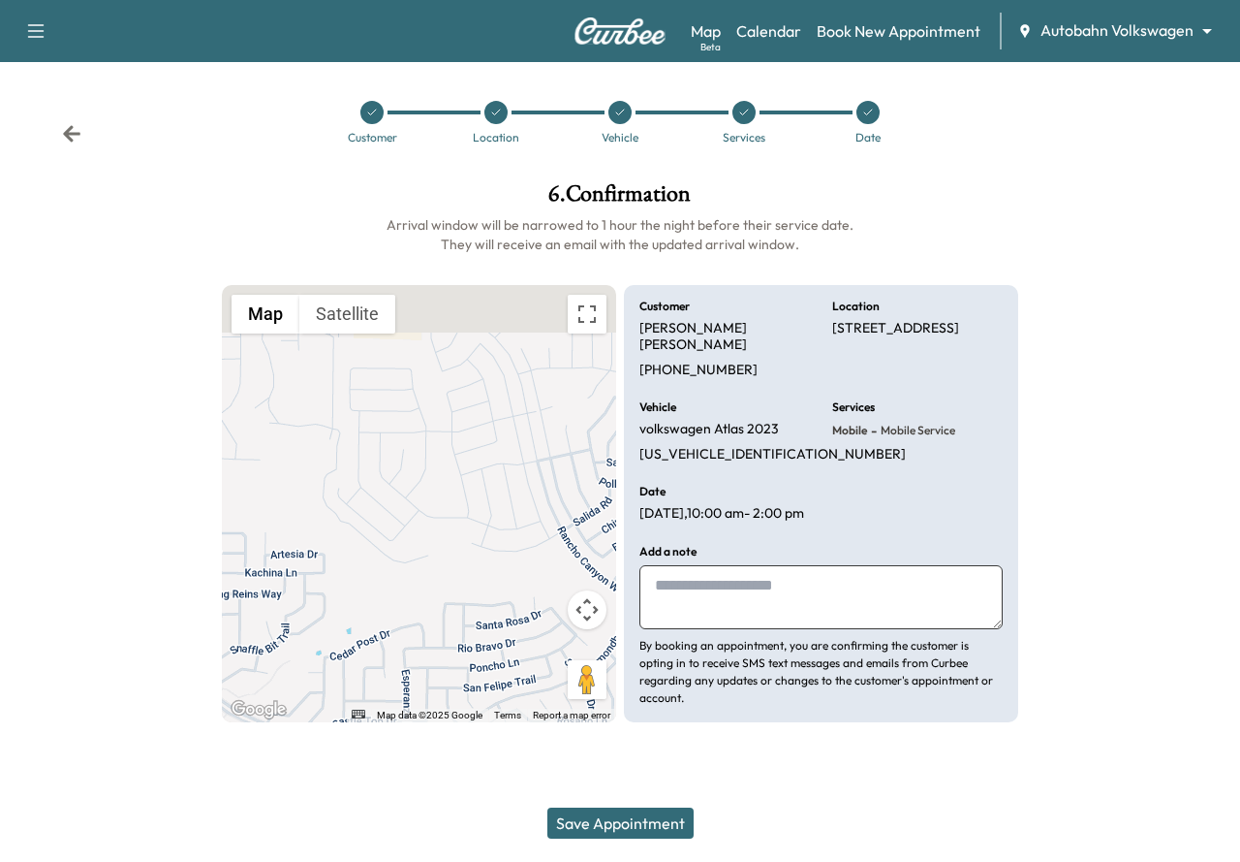
click at [647, 815] on button "Save Appointment" at bounding box center [621, 822] width 146 height 31
click at [71, 126] on icon at bounding box center [71, 133] width 17 height 16
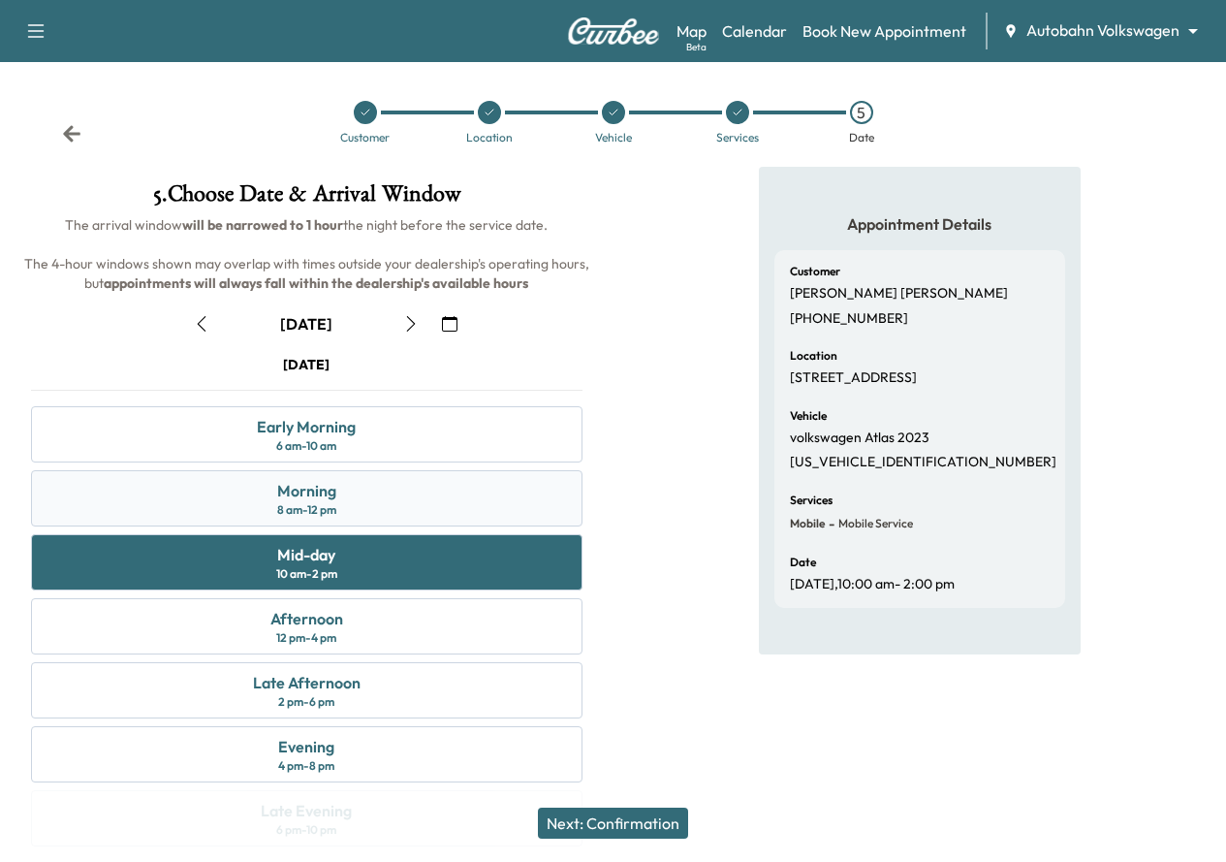
click at [582, 526] on div "Morning 8 am - 12 pm" at bounding box center [306, 498] width 551 height 56
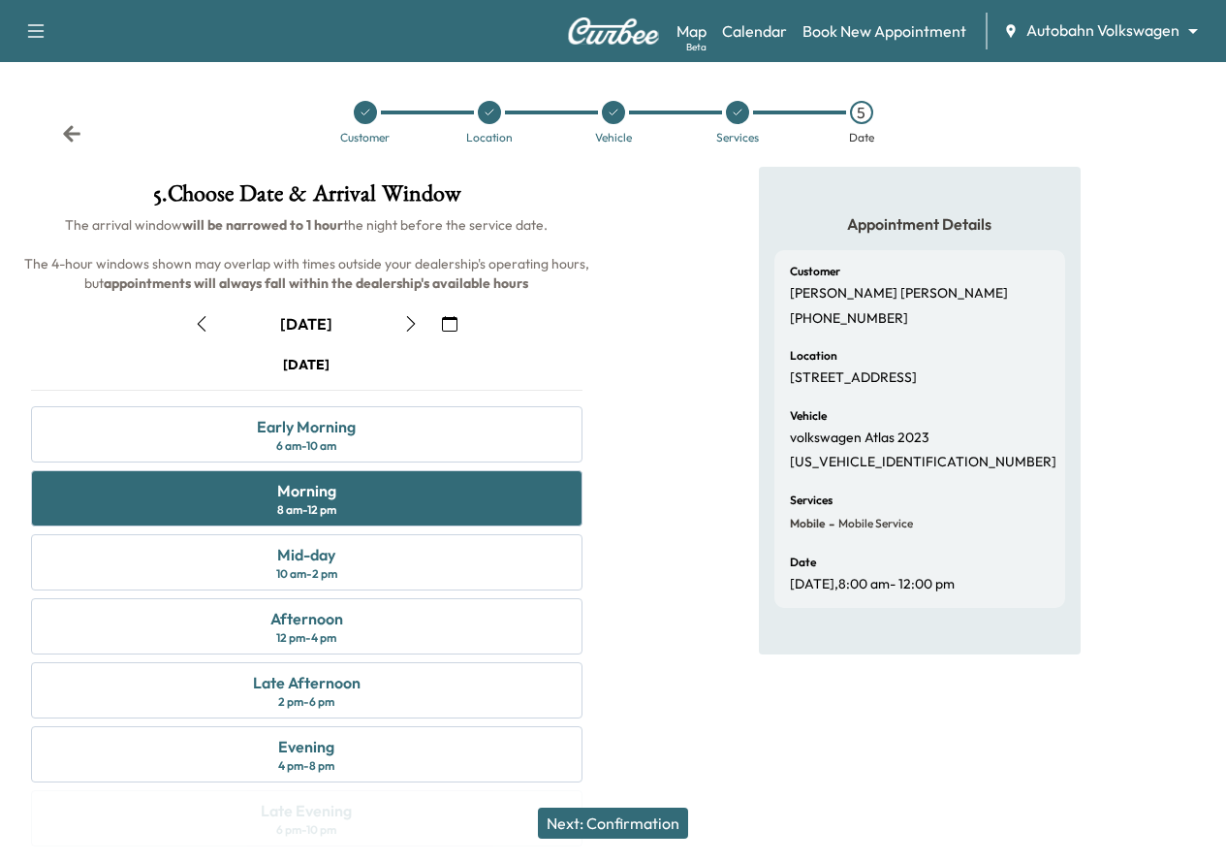
click at [644, 828] on button "Next: Confirmation" at bounding box center [613, 822] width 150 height 31
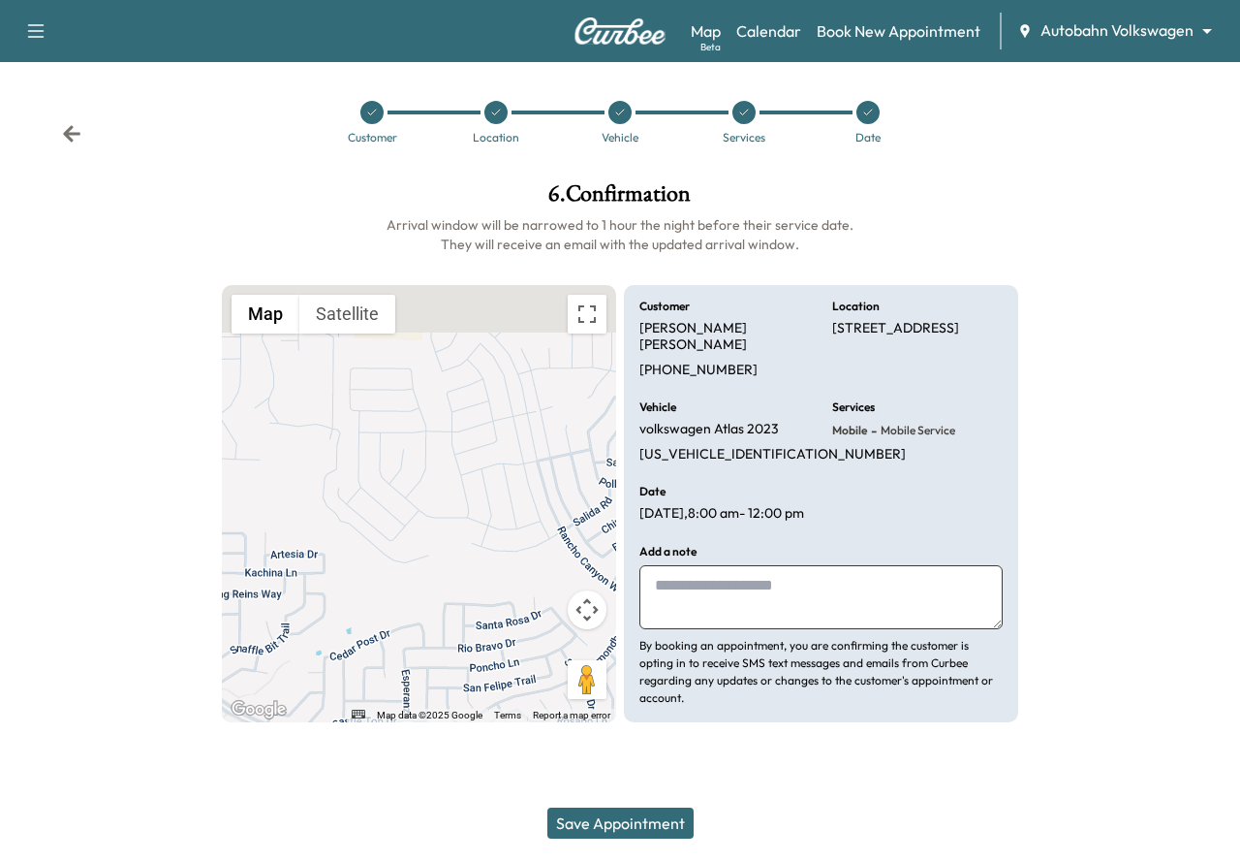
click at [657, 827] on button "Save Appointment" at bounding box center [621, 822] width 146 height 31
click at [612, 831] on button "Save Appointment" at bounding box center [621, 822] width 146 height 31
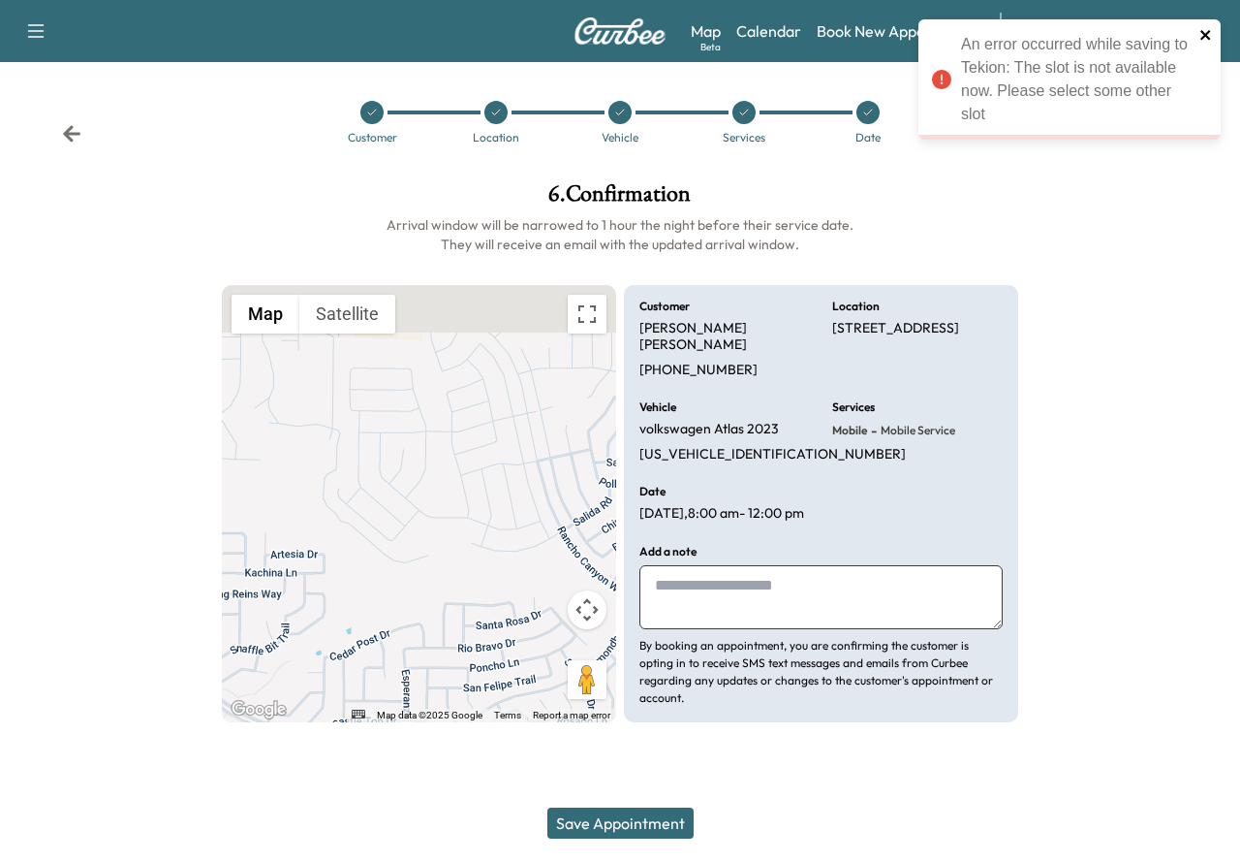
click at [1203, 38] on icon "close" at bounding box center [1206, 35] width 10 height 10
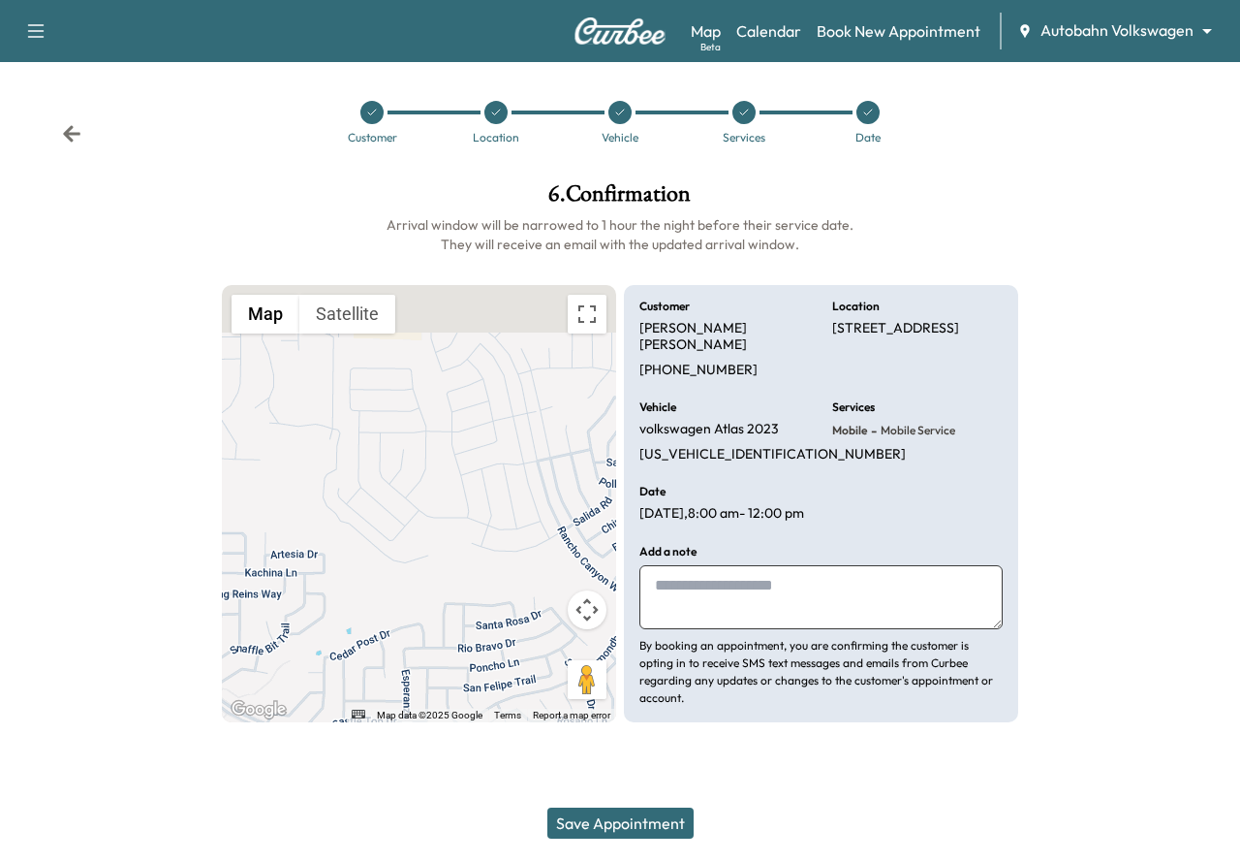
click at [779, 568] on textarea at bounding box center [821, 597] width 363 height 64
click at [1083, 374] on div at bounding box center [1137, 452] width 206 height 571
click at [828, 589] on textarea "**********" at bounding box center [821, 597] width 363 height 64
type textarea "**********"
drag, startPoint x: 639, startPoint y: 494, endPoint x: 685, endPoint y: 514, distance: 50.4
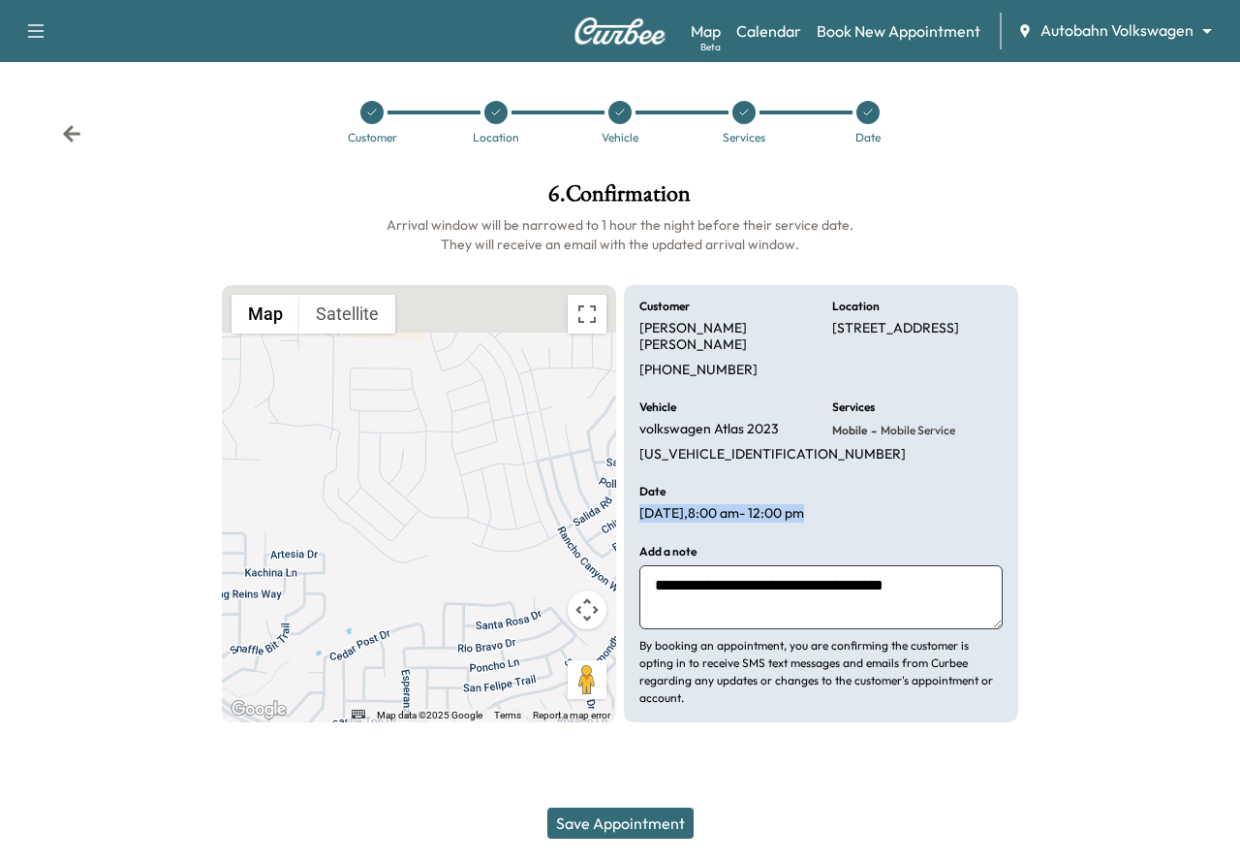
click at [685, 514] on p "Tue Oct 7 , 8:00 am - 12:00 pm" at bounding box center [722, 513] width 165 height 17
copy p "Tue Oct 7 , 8:00 am - 12:00 pm"
drag, startPoint x: 939, startPoint y: 340, endPoint x: 827, endPoint y: 330, distance: 112.8
click at [827, 330] on div "**********" at bounding box center [821, 503] width 394 height 437
copy p "1000 Cropout Way, Haslet, TX 76052, USA"
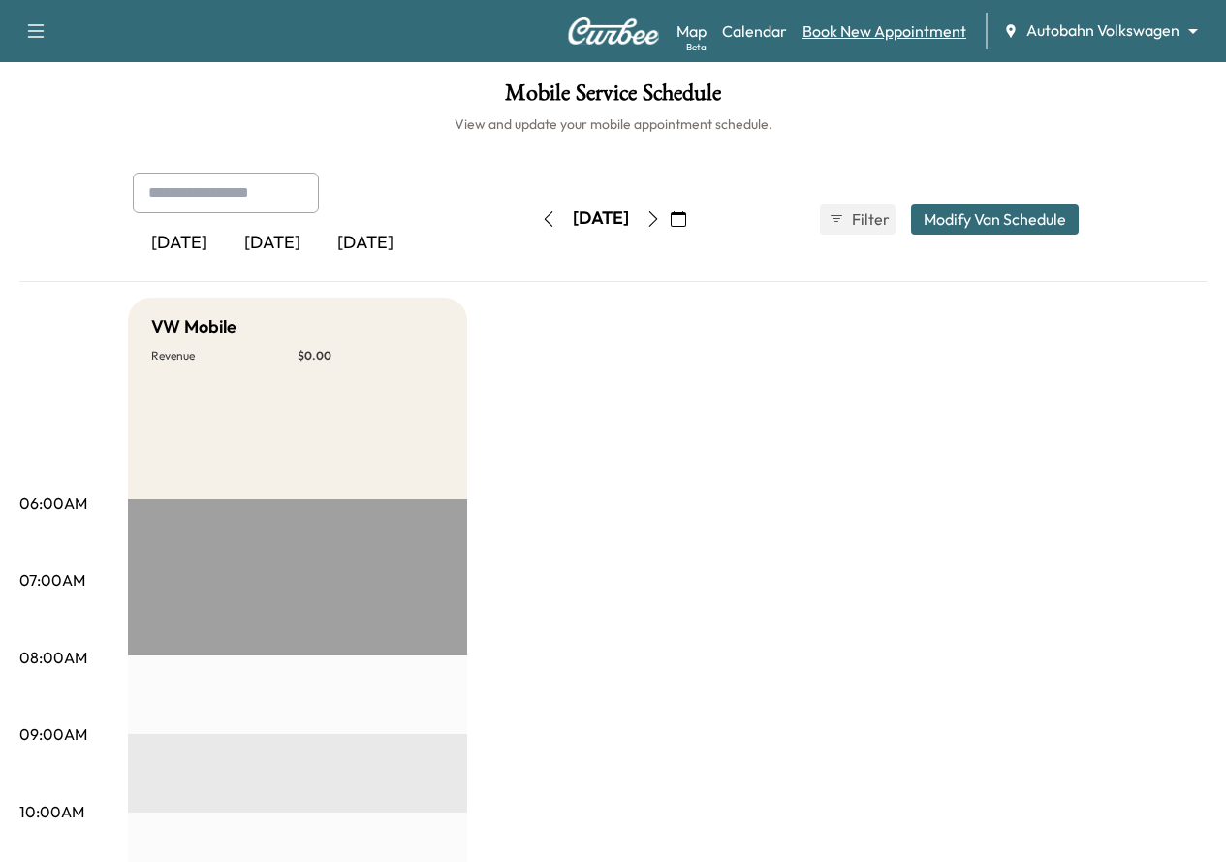
click at [915, 34] on link "Book New Appointment" at bounding box center [884, 30] width 164 height 23
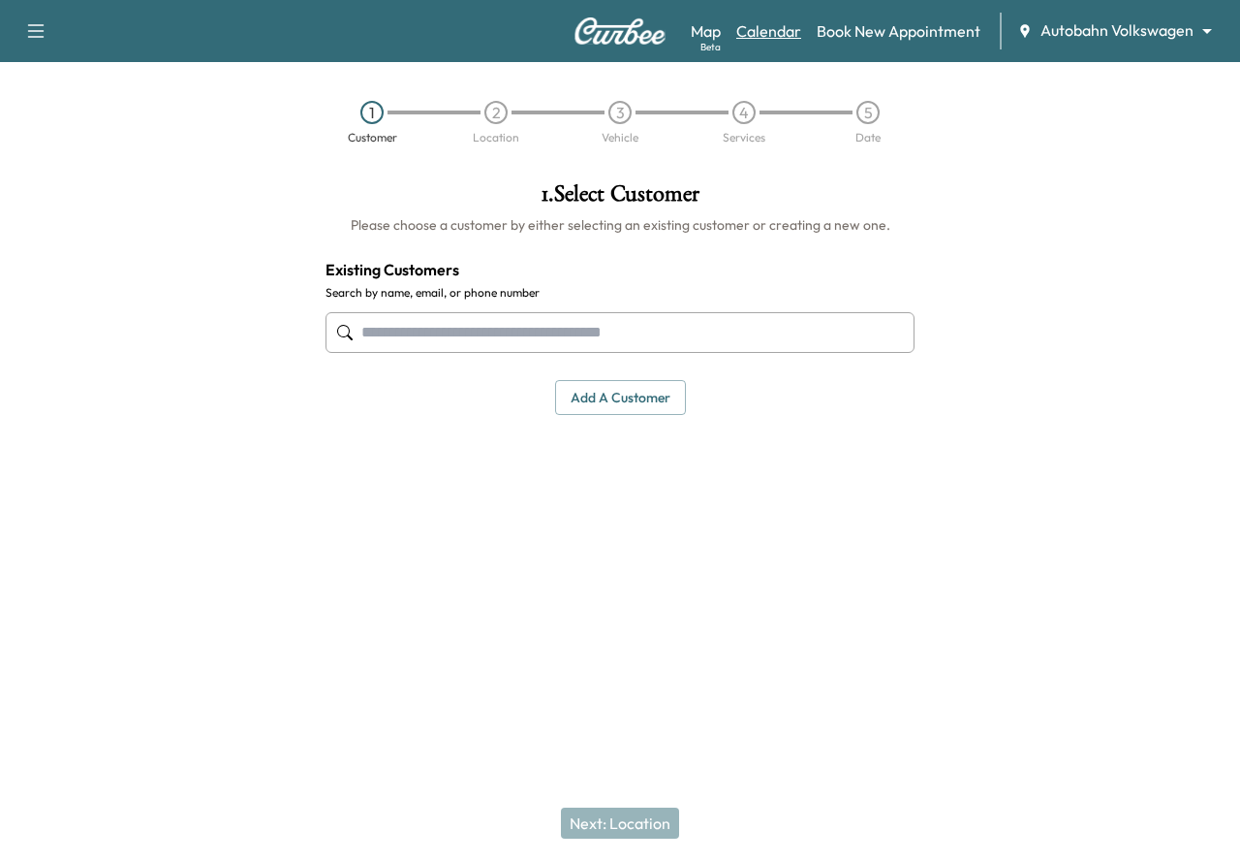
click at [775, 31] on link "Calendar" at bounding box center [769, 30] width 65 height 23
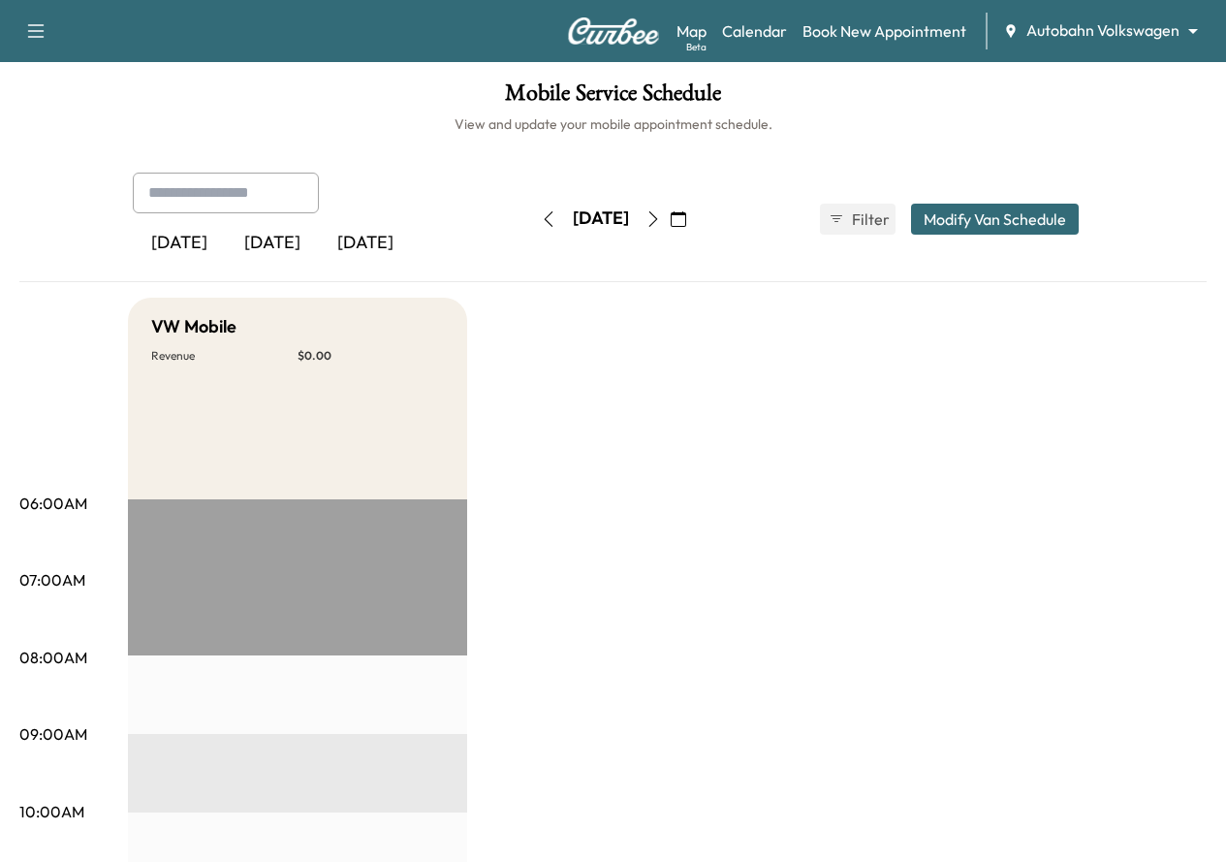
click at [661, 213] on icon "button" at bounding box center [653, 219] width 16 height 16
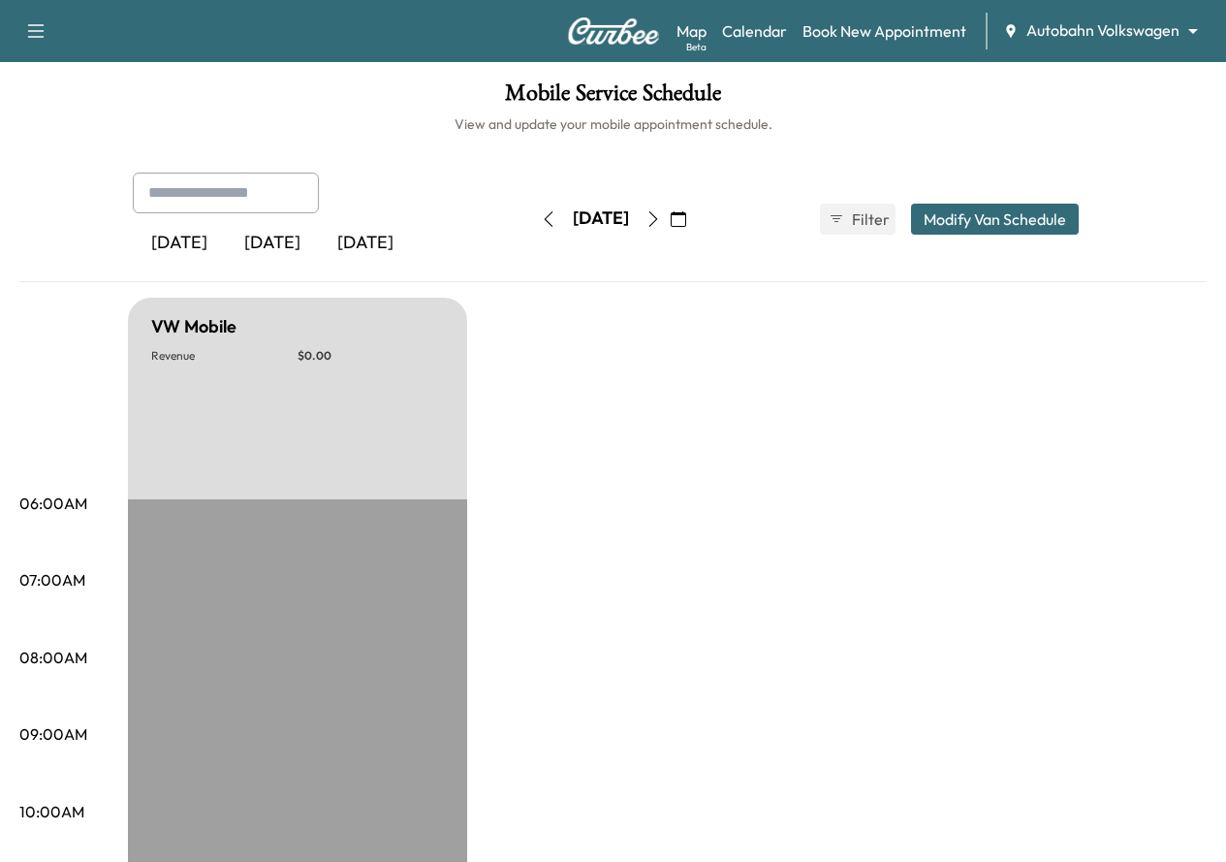
click at [670, 213] on button "button" at bounding box center [653, 219] width 33 height 31
click at [657, 213] on icon "button" at bounding box center [652, 219] width 9 height 16
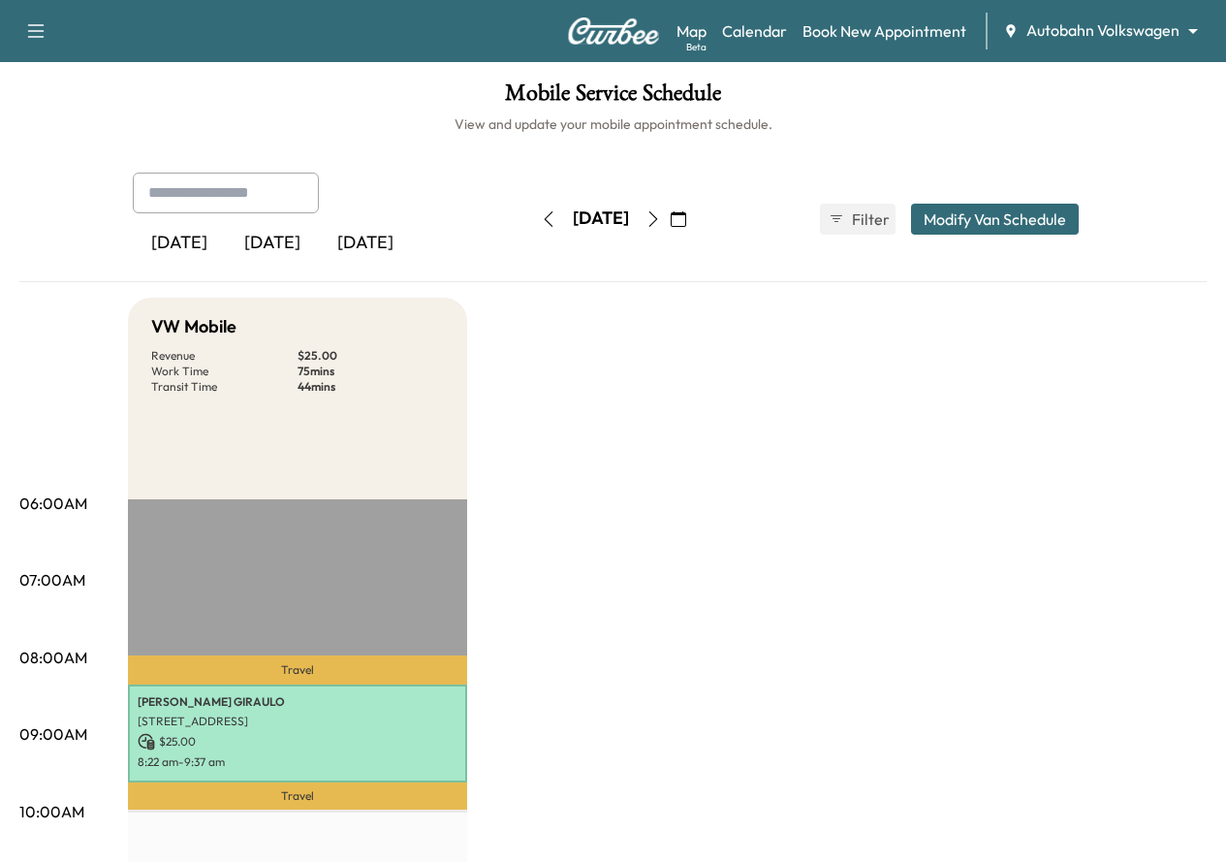
click at [661, 213] on icon "button" at bounding box center [653, 219] width 16 height 16
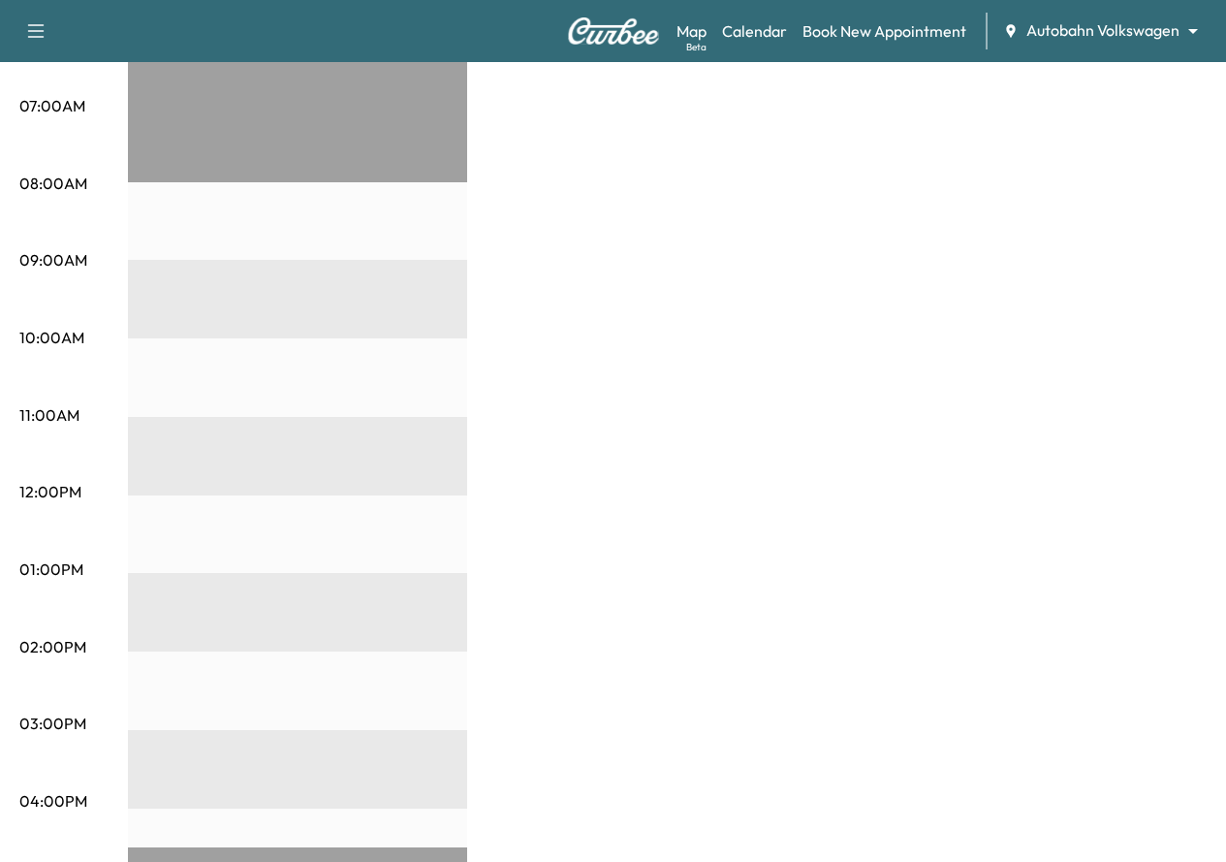
scroll to position [581, 0]
